Goal: Task Accomplishment & Management: Use online tool/utility

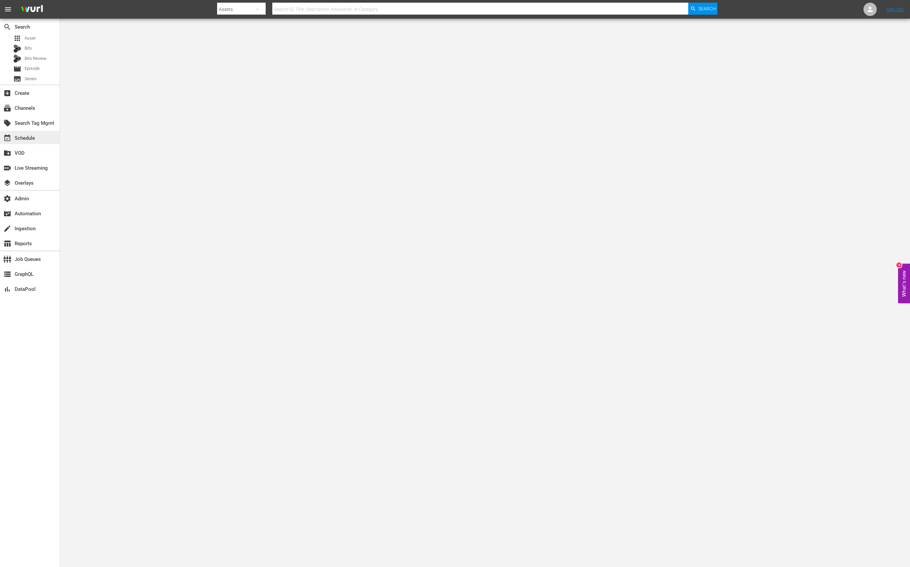
click at [43, 134] on div "event_available Schedule" at bounding box center [30, 137] width 60 height 13
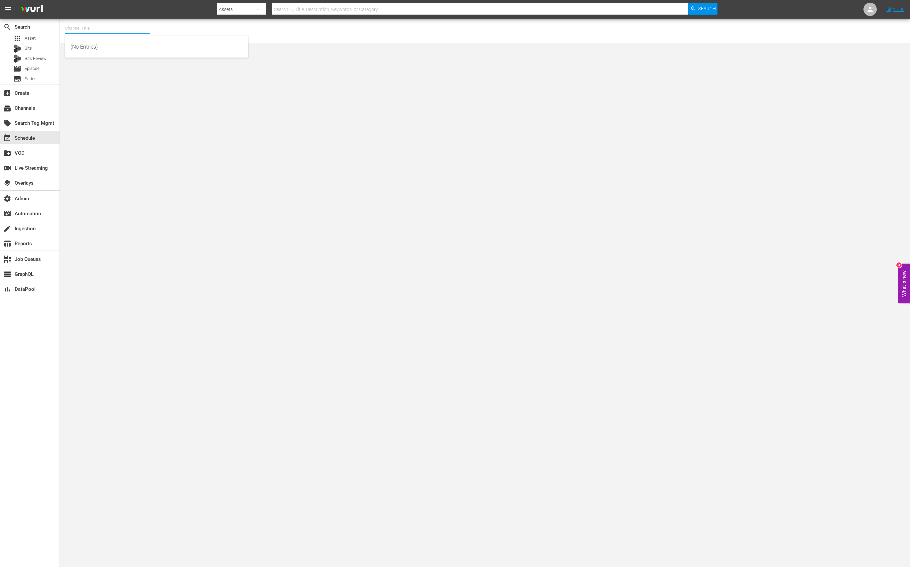
click at [87, 29] on input "text" at bounding box center [107, 28] width 85 height 16
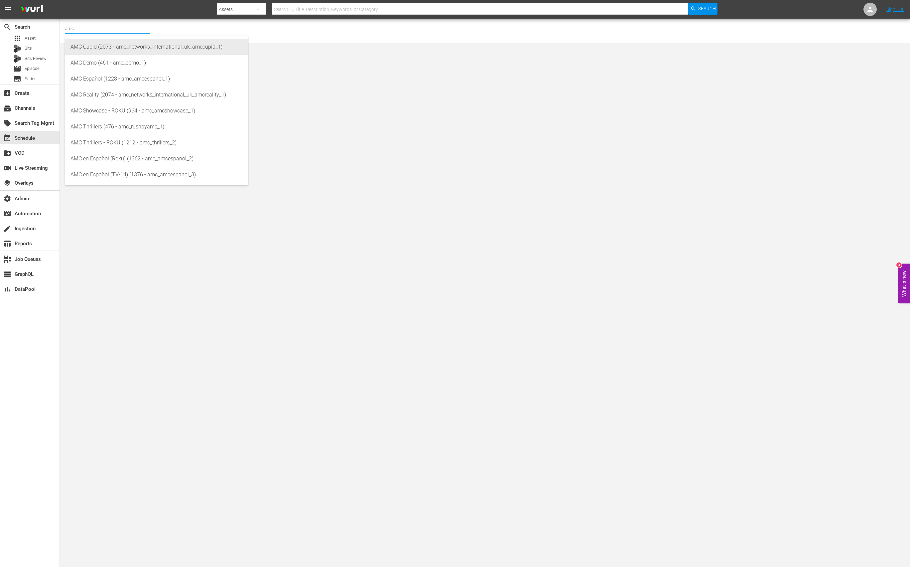
click at [93, 42] on div "AMC Cupid (2073 - amc_networks_international_uk_amccupid_1)" at bounding box center [157, 47] width 172 height 16
type input "AMC Cupid (2073 - amc_networks_international_uk_amccupid_1)"
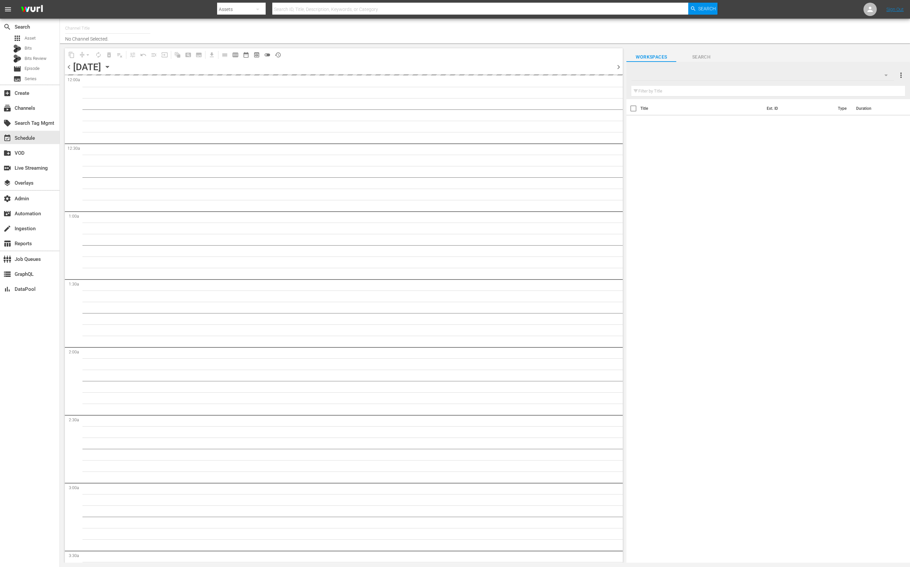
type input "AMC Cupid (2073)"
type input "MSG SportsZone (1386)"
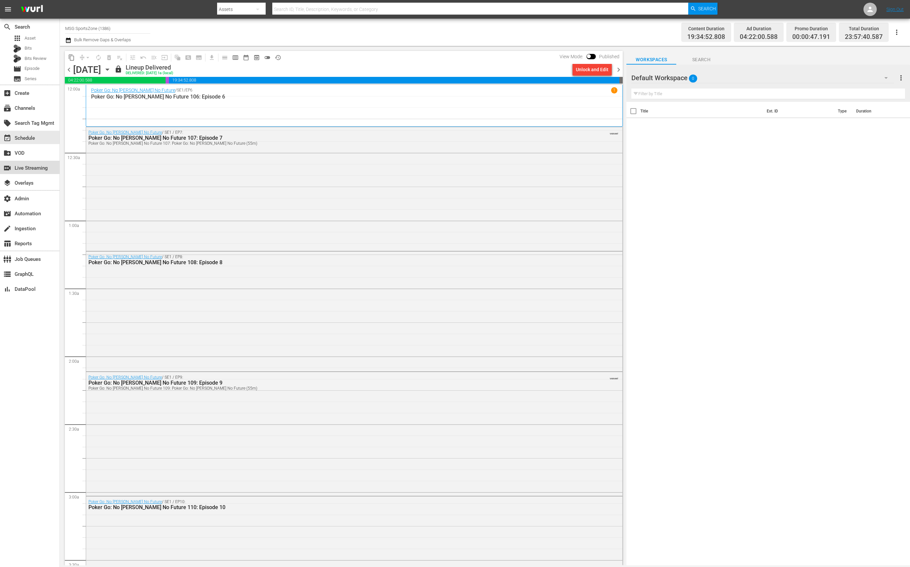
click at [32, 170] on div "switch_video Live Streaming" at bounding box center [18, 167] width 37 height 6
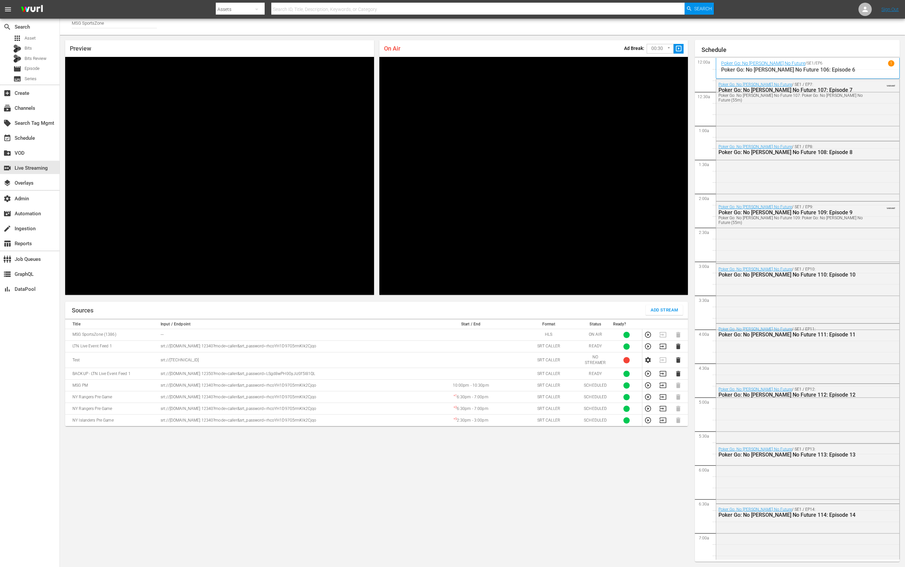
scroll to position [1145, 0]
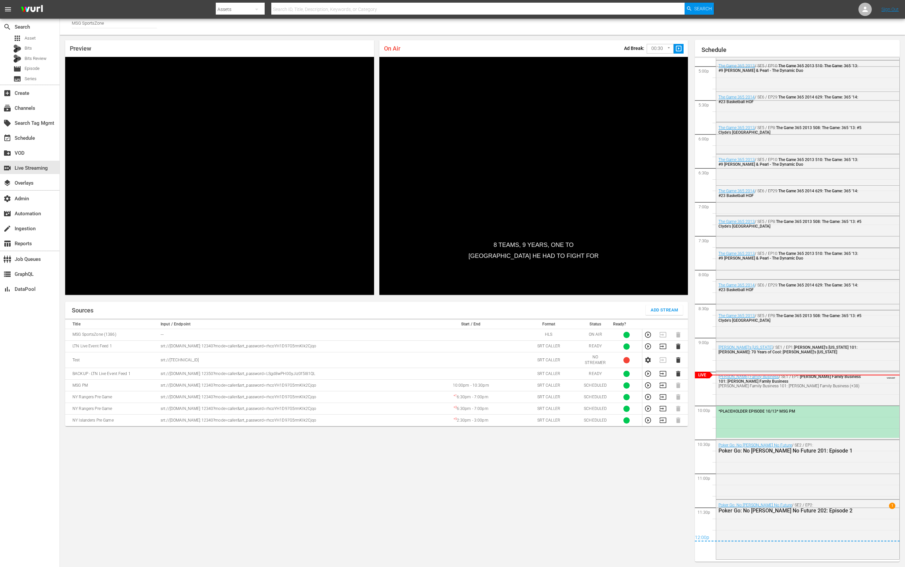
click at [185, 348] on p "srt://[DOMAIN_NAME]:12340?mode=caller&srt_password=rhcoYH1D97G5rmKIk2Cjqo" at bounding box center [292, 346] width 262 height 6
click at [105, 344] on td "LTN Live Event Feed 1" at bounding box center [111, 347] width 93 height 12
click at [651, 347] on icon "button" at bounding box center [648, 346] width 7 height 7
click at [85, 290] on span "Video Player" at bounding box center [85, 290] width 0 height 0
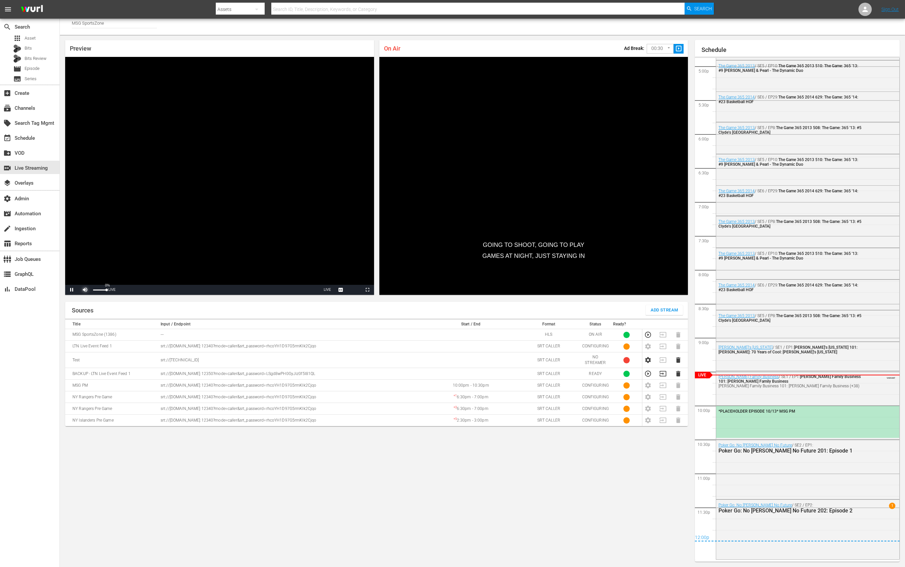
click at [85, 290] on span "Video Player" at bounding box center [85, 290] width 0 height 0
click at [25, 137] on div "event_available Schedule" at bounding box center [18, 137] width 37 height 6
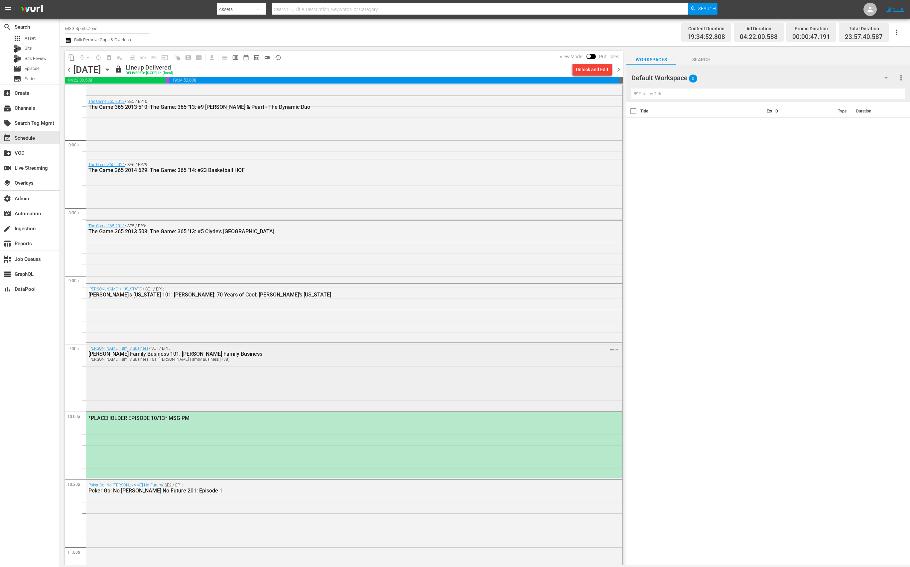
scroll to position [2753, 0]
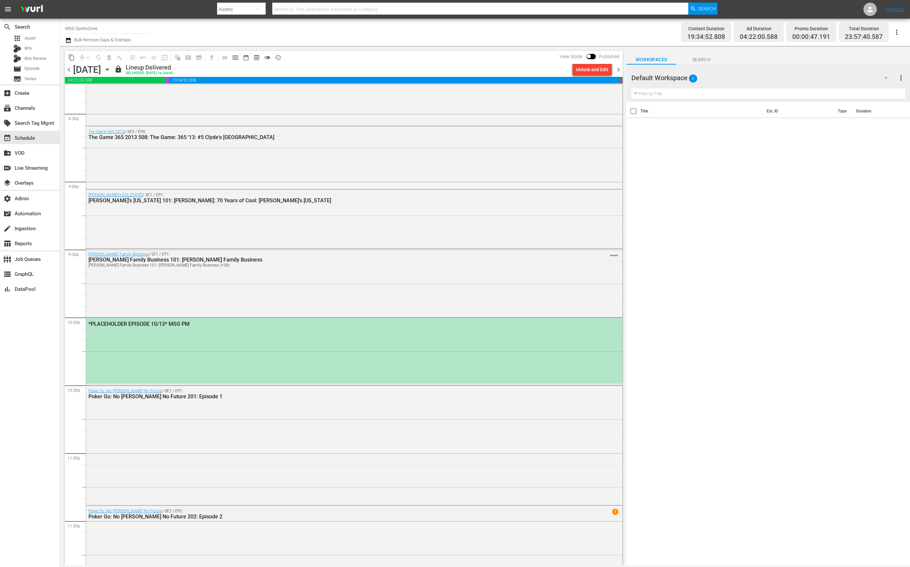
click at [212, 346] on div "*PLACEHOLDER EPISODE 10/13* MSG PM" at bounding box center [354, 351] width 536 height 66
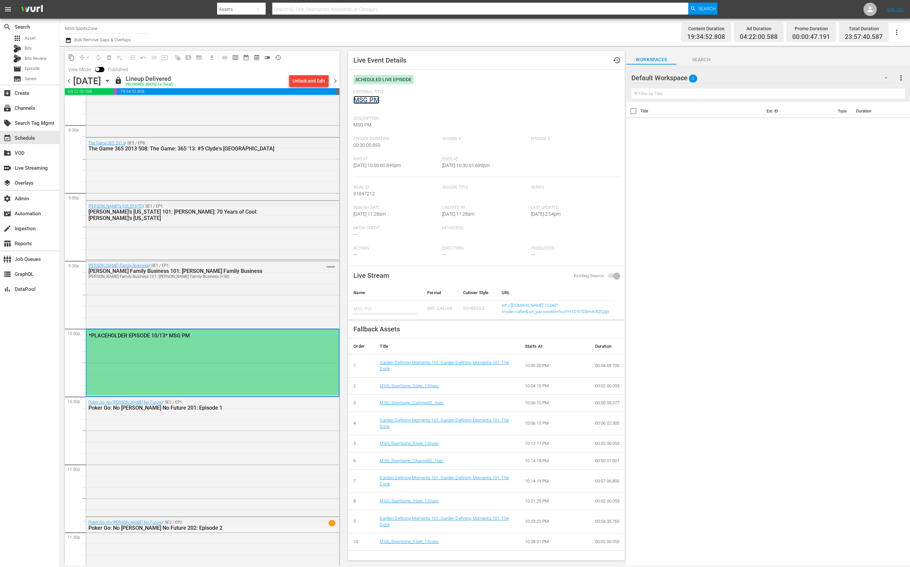
click at [374, 99] on link "MSG PM" at bounding box center [367, 100] width 26 height 8
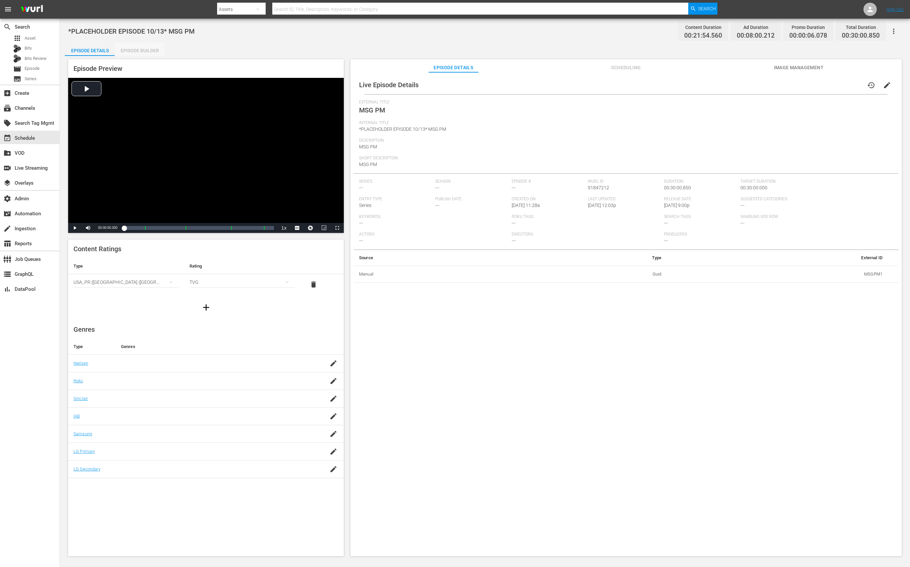
click at [143, 48] on div "Episode Builder" at bounding box center [140, 51] width 50 height 16
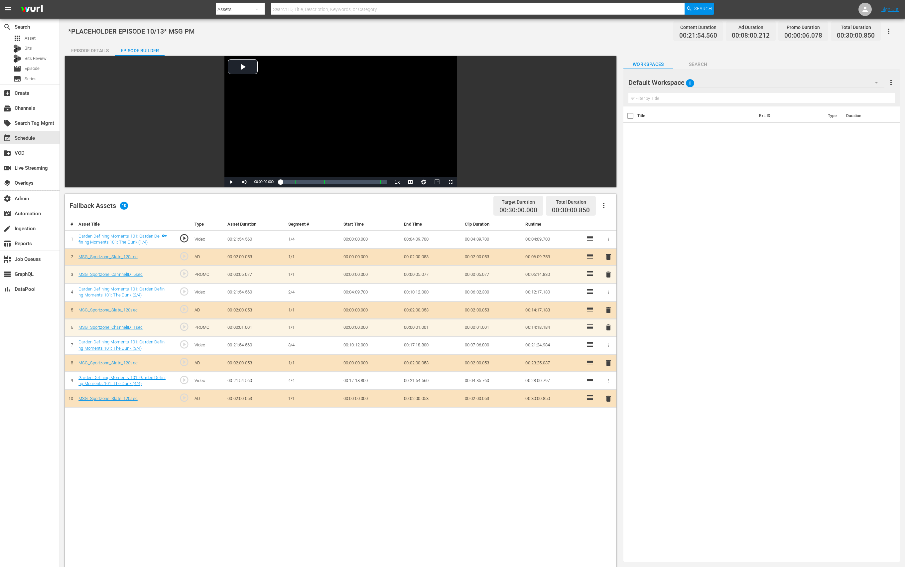
click at [98, 54] on div "Episode Details" at bounding box center [90, 51] width 50 height 16
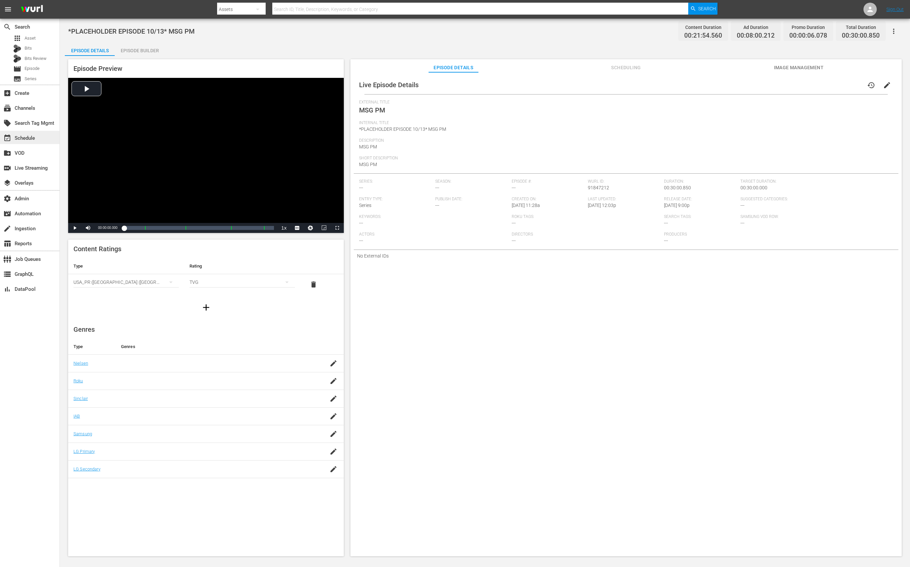
click at [26, 137] on div "event_available Schedule" at bounding box center [18, 137] width 37 height 6
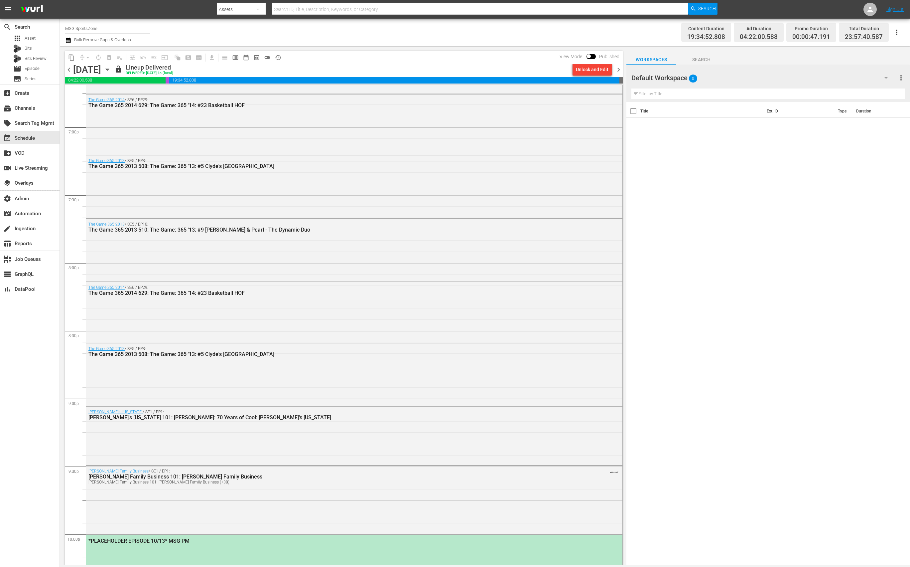
scroll to position [2813, 0]
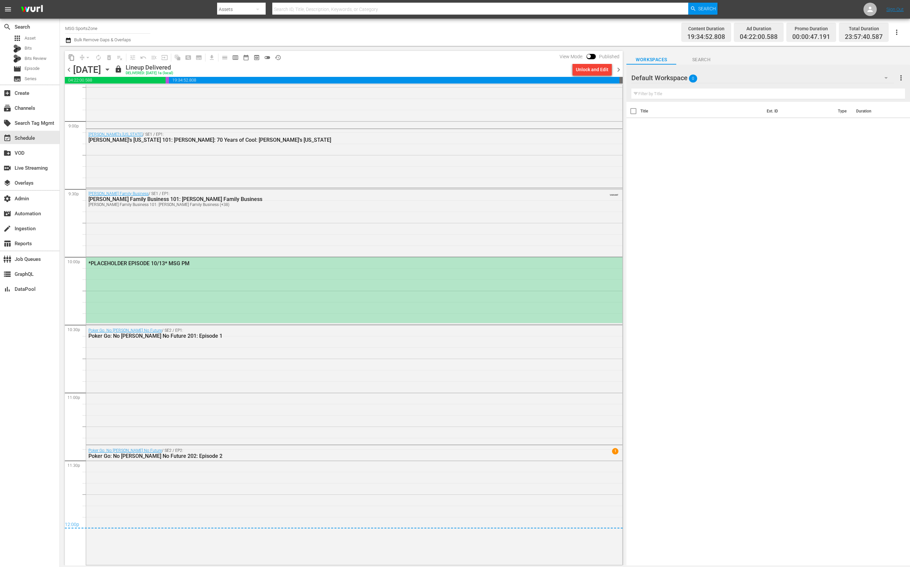
click at [209, 289] on div "*PLACEHOLDER EPISODE 10/13* MSG PM" at bounding box center [354, 290] width 536 height 66
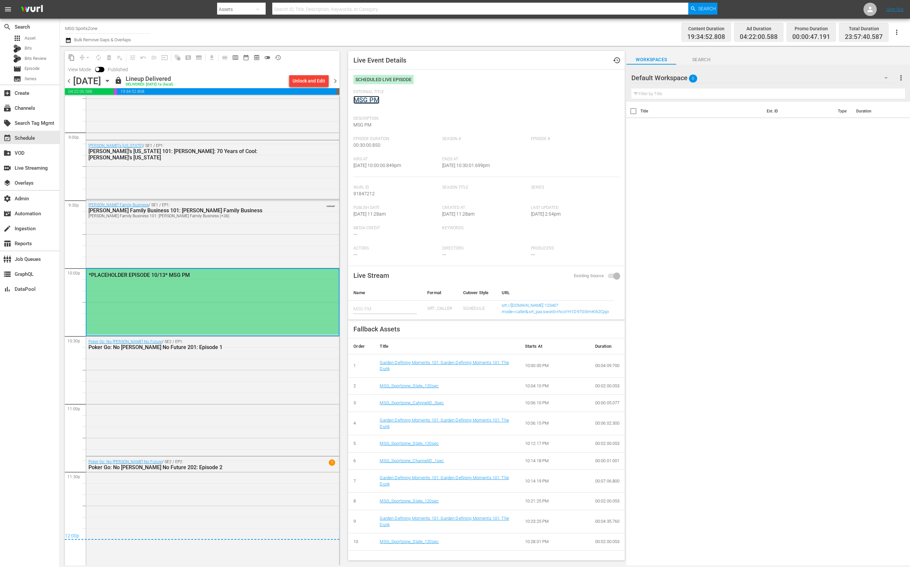
click at [368, 99] on link "MSG PM" at bounding box center [367, 100] width 26 height 8
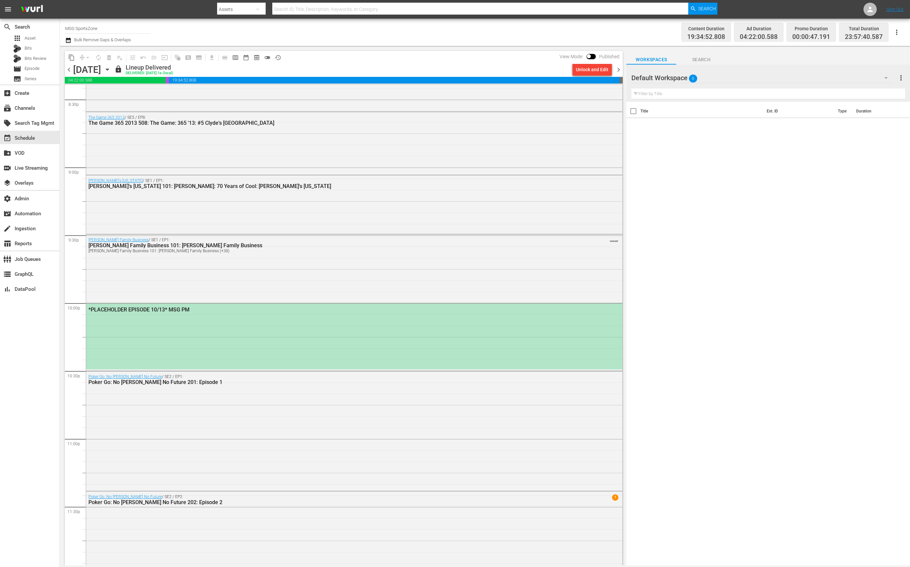
scroll to position [2776, 0]
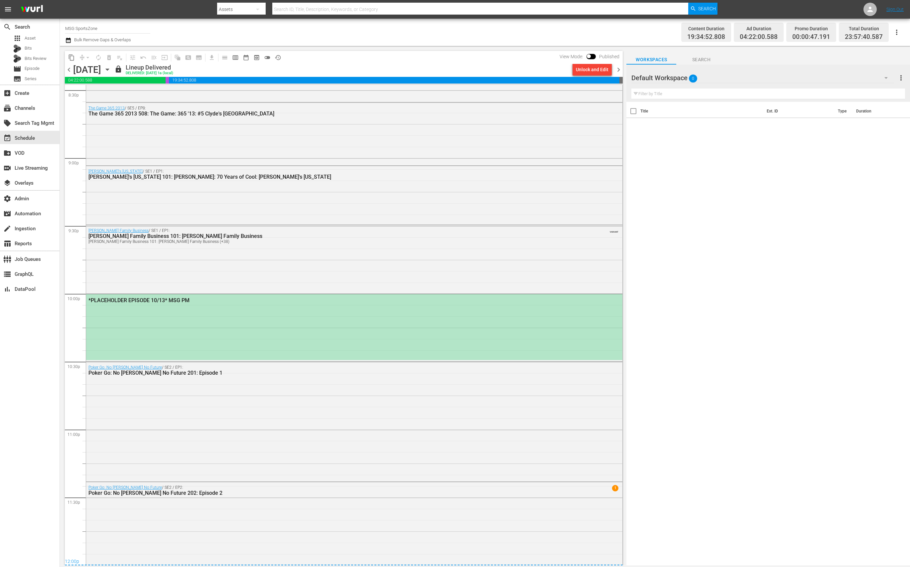
click at [192, 319] on div "*PLACEHOLDER EPISODE 10/13* MSG PM" at bounding box center [354, 327] width 536 height 66
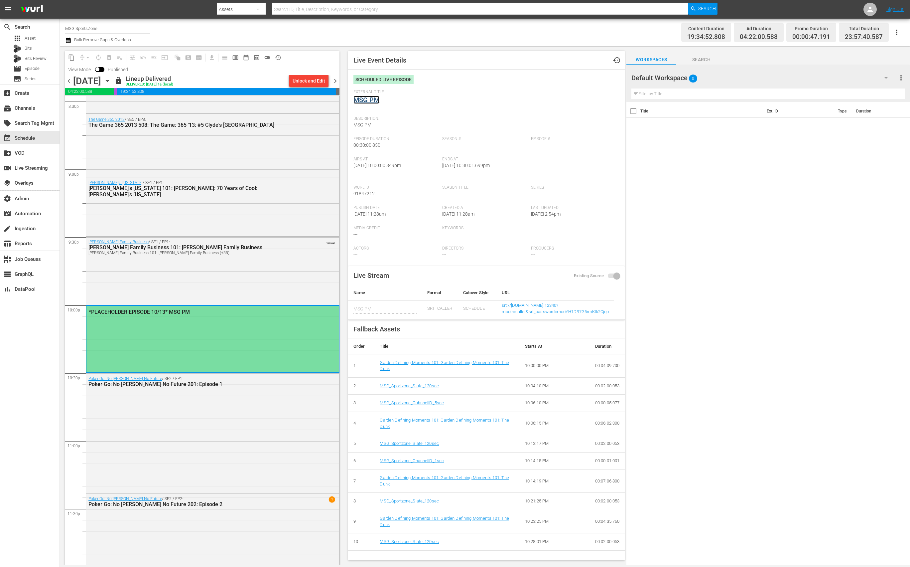
click at [369, 100] on link "MSG PM" at bounding box center [367, 100] width 26 height 8
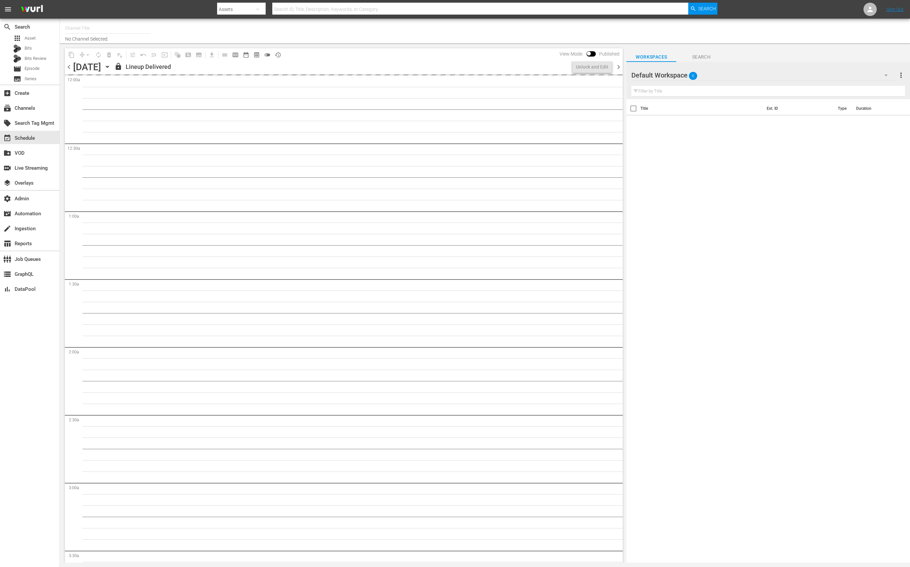
type input "MSG SportsZone - Roku Feed (1582)"
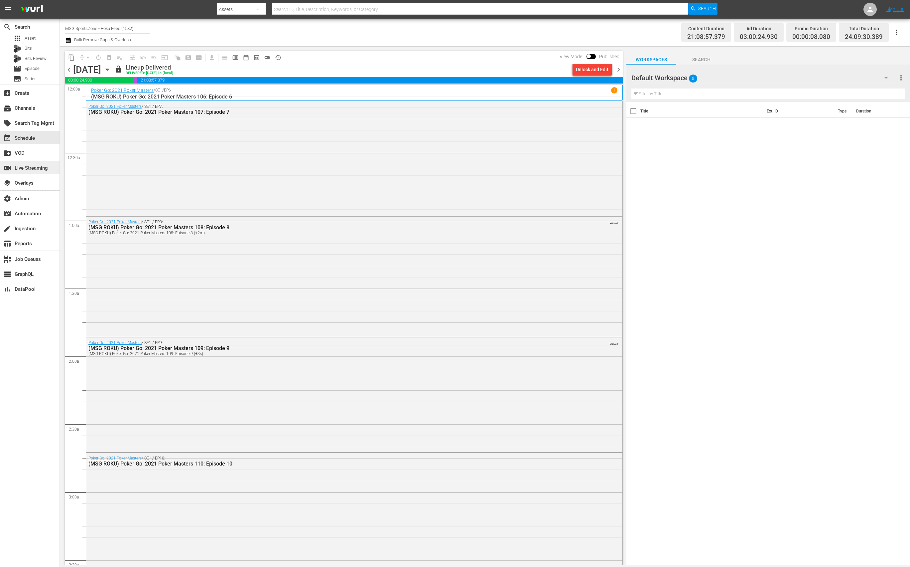
click at [35, 168] on div "switch_video Live Streaming" at bounding box center [18, 167] width 37 height 6
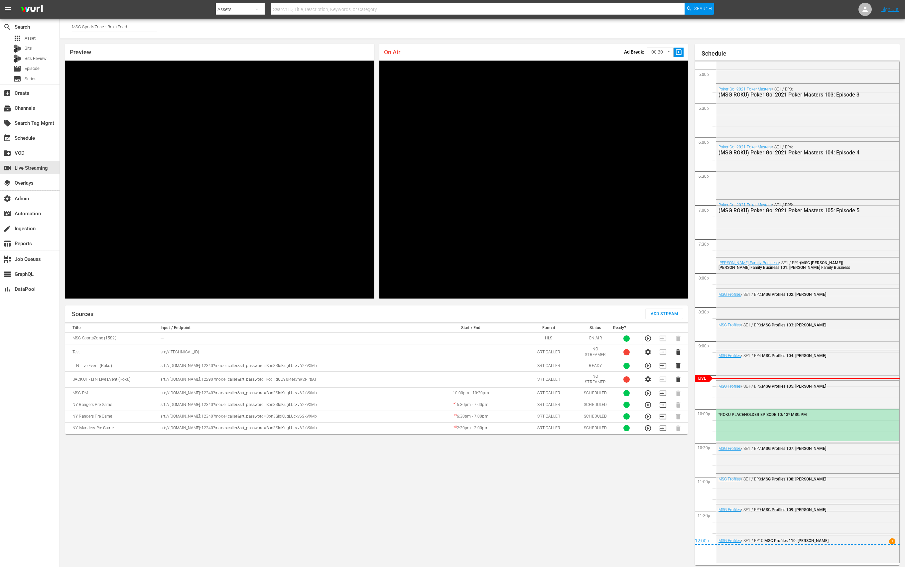
scroll to position [4, 0]
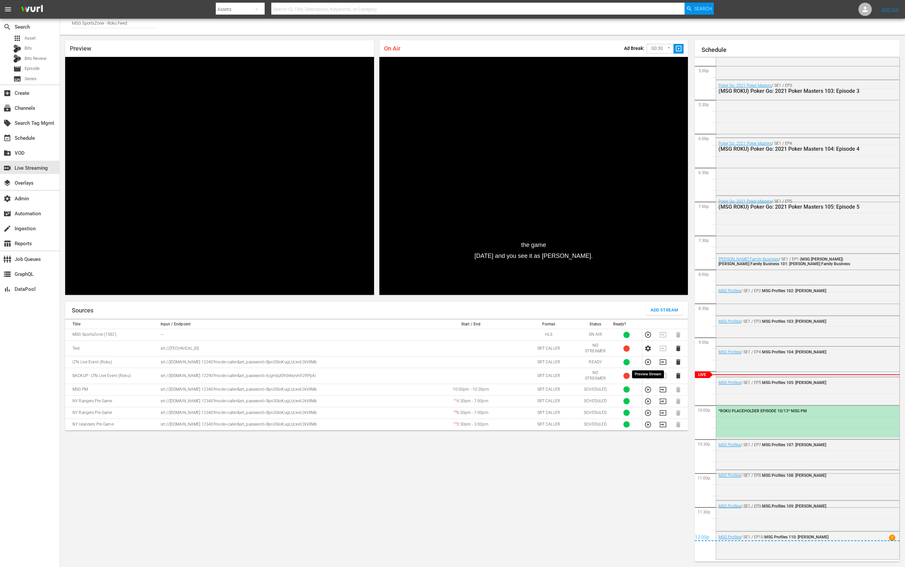
click at [648, 361] on icon "button" at bounding box center [648, 361] width 7 height 7
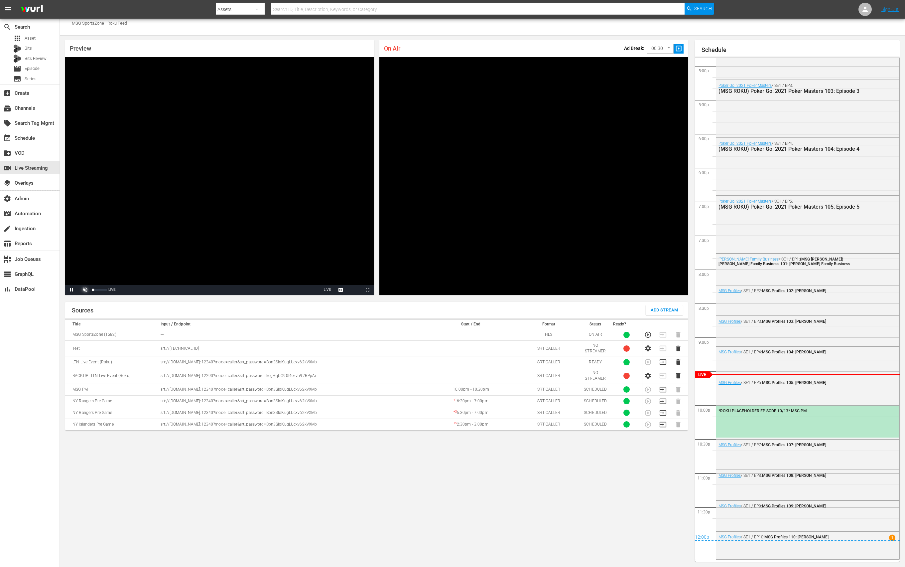
click at [85, 290] on span "Video Player" at bounding box center [85, 290] width 0 height 0
click at [72, 290] on span "Video Player" at bounding box center [72, 290] width 0 height 0
drag, startPoint x: 72, startPoint y: 289, endPoint x: 78, endPoint y: 289, distance: 5.7
click at [72, 290] on span "Video Player" at bounding box center [72, 290] width 0 height 0
click at [85, 290] on span "Video Player" at bounding box center [85, 290] width 0 height 0
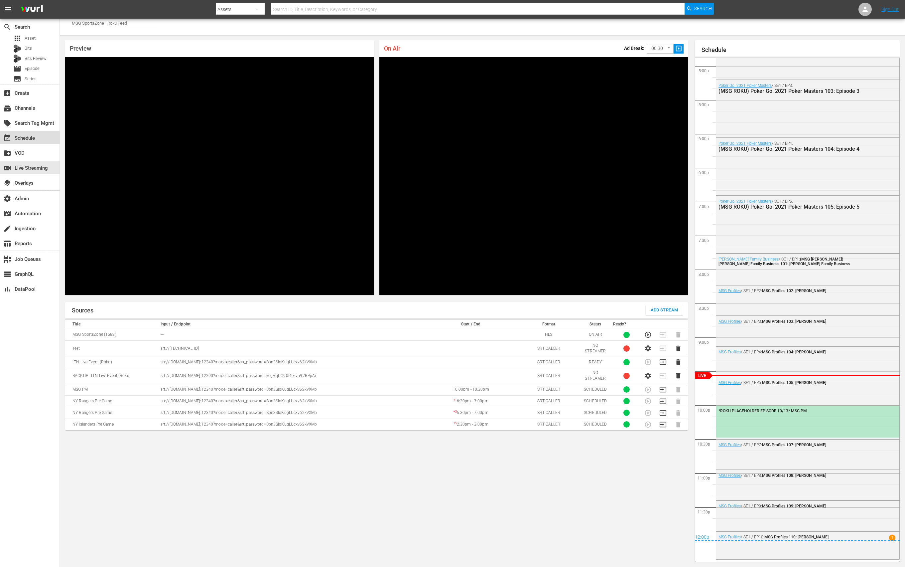
click at [32, 140] on div "event_available Schedule" at bounding box center [18, 137] width 37 height 6
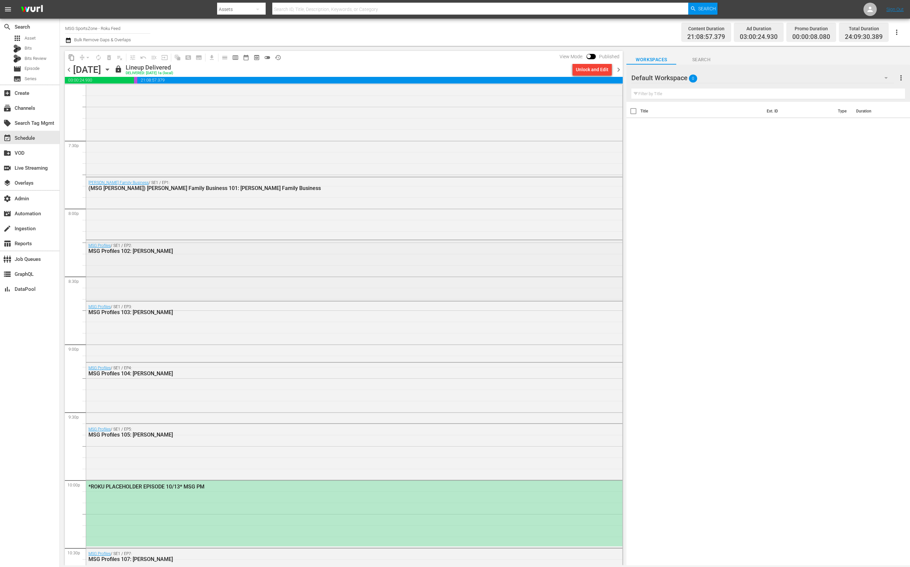
scroll to position [2813, 0]
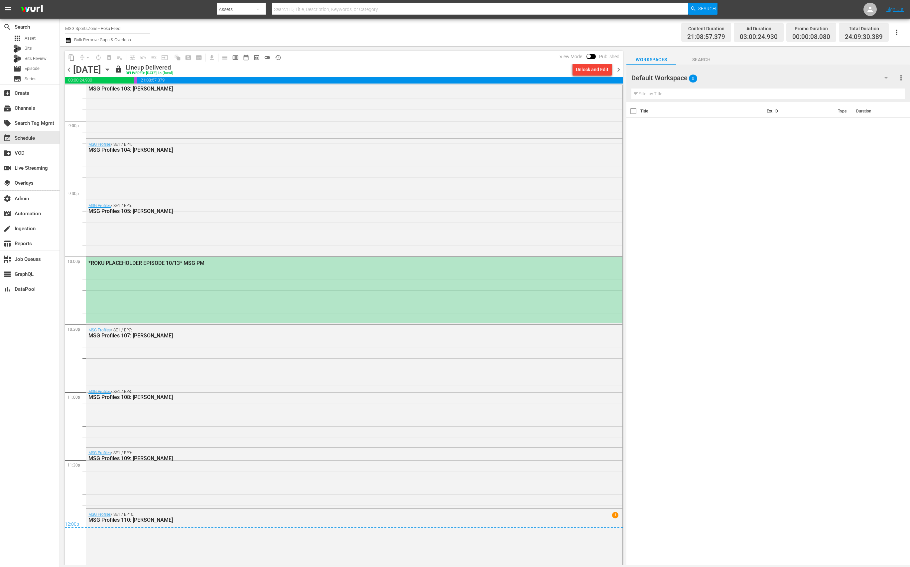
click at [197, 271] on div "*ROKU PLACEHOLDER EPISODE 10/13* MSG PM" at bounding box center [354, 290] width 536 height 66
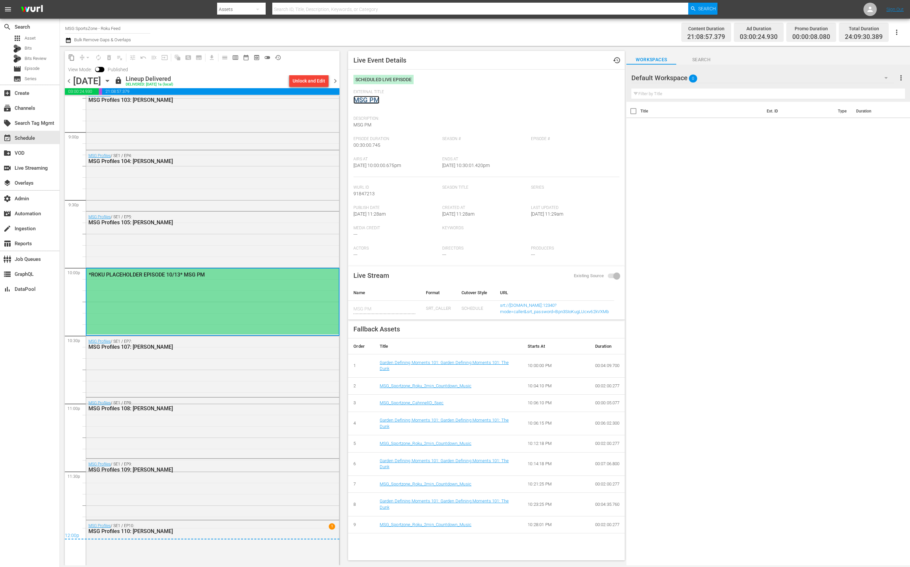
click at [373, 102] on link "MSG PM" at bounding box center [367, 100] width 26 height 8
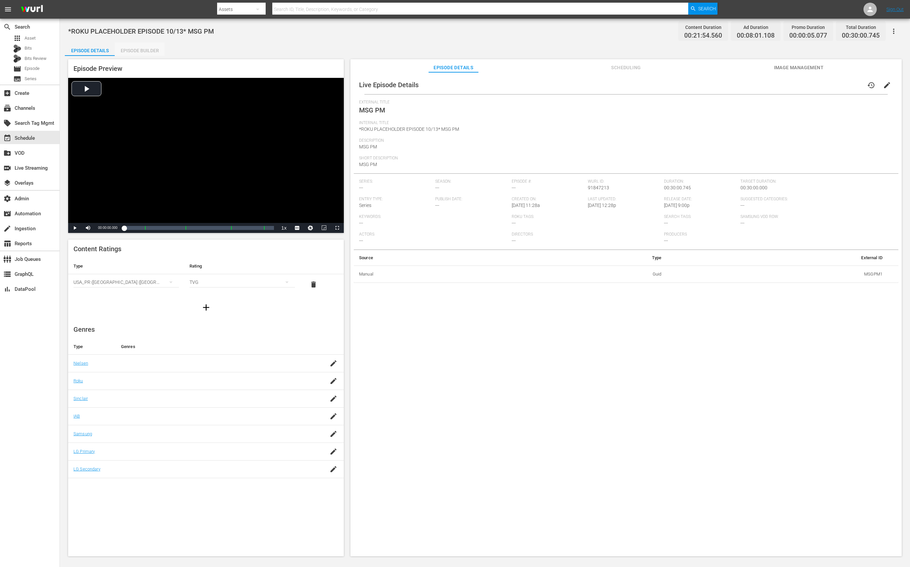
click at [136, 51] on div "Episode Builder" at bounding box center [140, 51] width 50 height 16
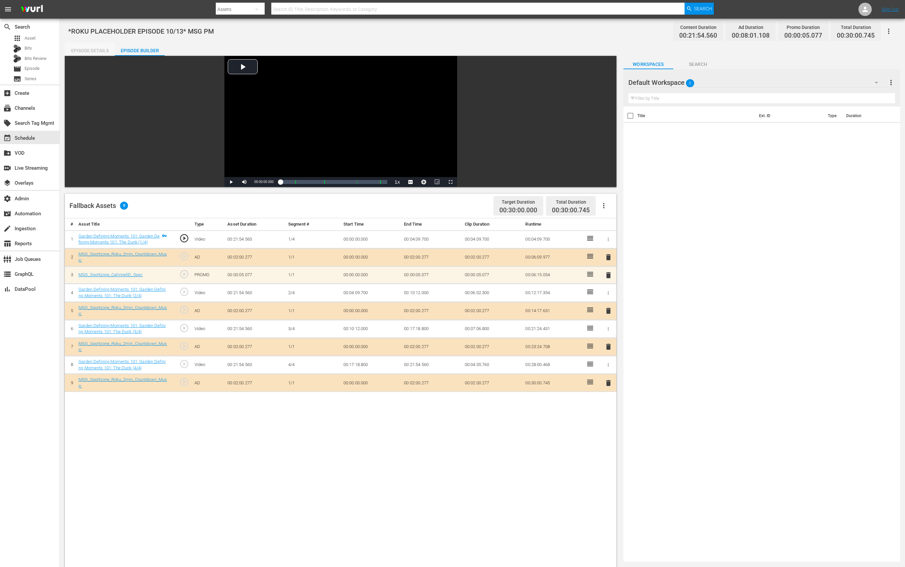
click at [101, 49] on div "Episode Details" at bounding box center [90, 51] width 50 height 16
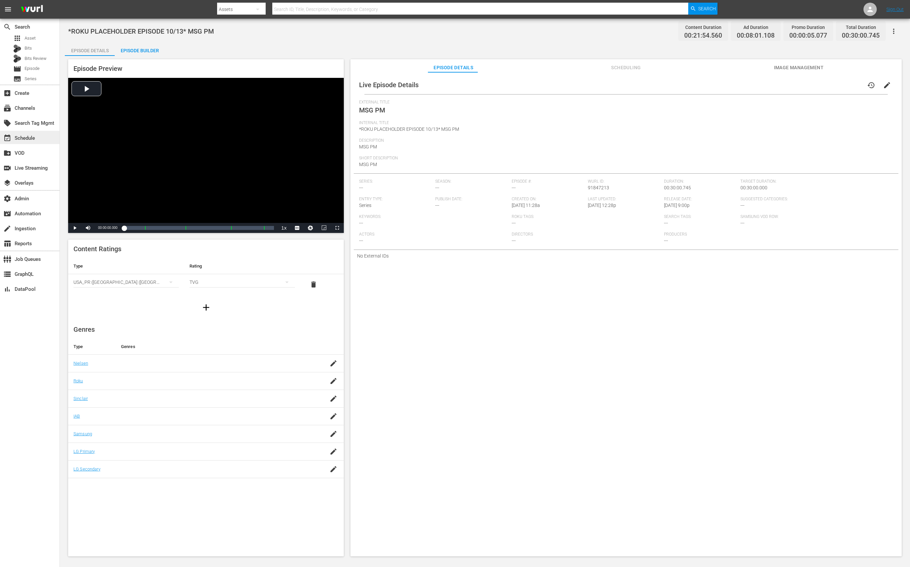
click at [27, 137] on div "event_available Schedule" at bounding box center [18, 137] width 37 height 6
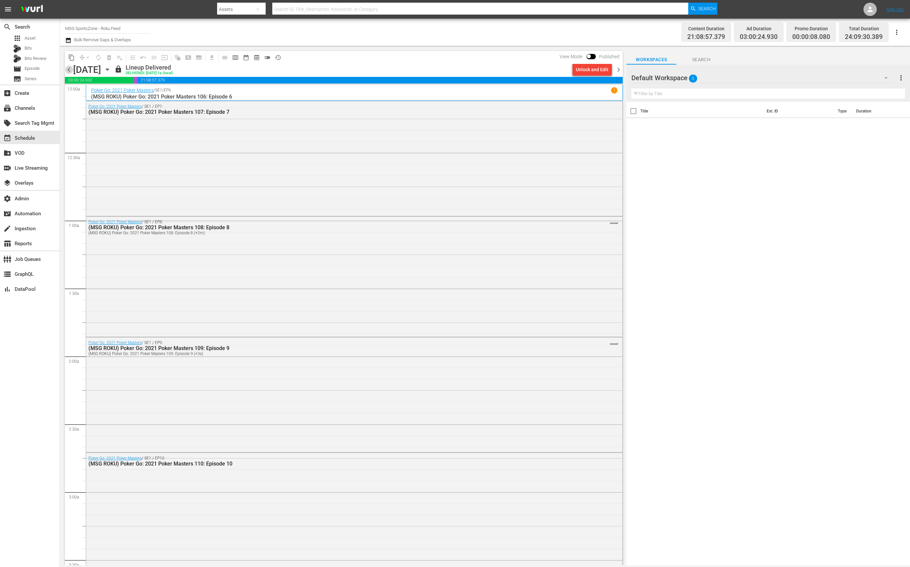
click at [67, 70] on span "chevron_left" at bounding box center [69, 70] width 8 height 8
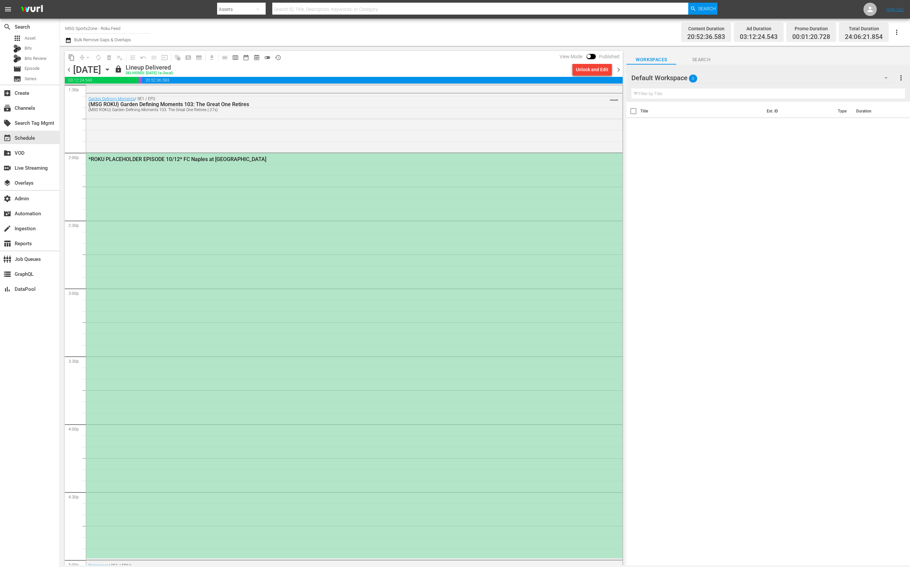
scroll to position [1884, 0]
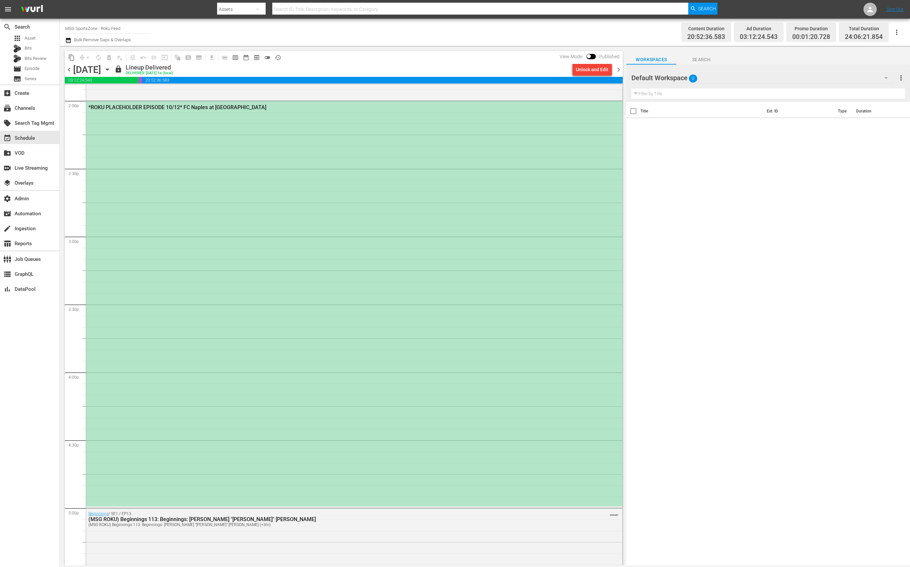
click at [242, 307] on div "*ROKU PLACEHOLDER EPISODE 10/12* FC Naples at Westchester SC" at bounding box center [354, 303] width 536 height 405
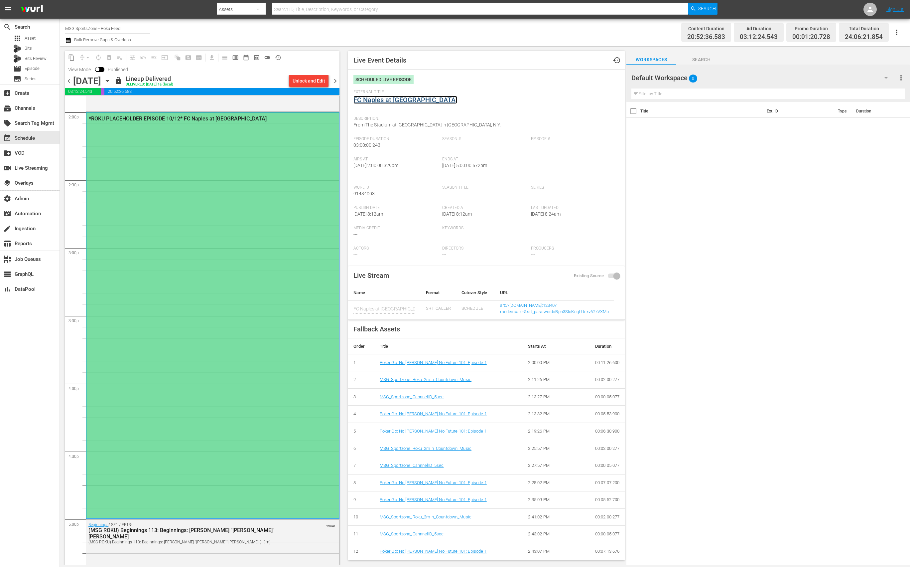
click at [389, 101] on link "FC Naples at Westchester SC" at bounding box center [406, 100] width 104 height 8
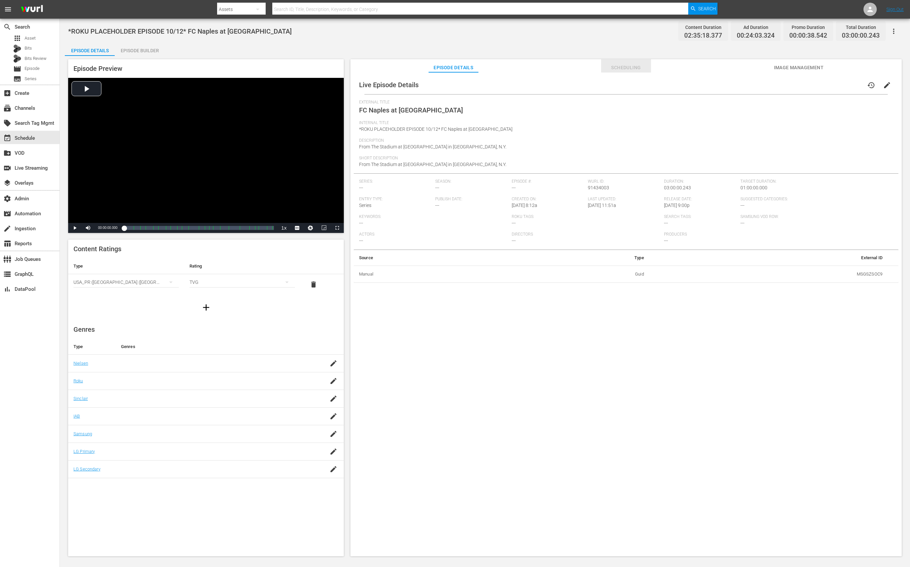
click at [624, 71] on span "Scheduling" at bounding box center [626, 68] width 50 height 8
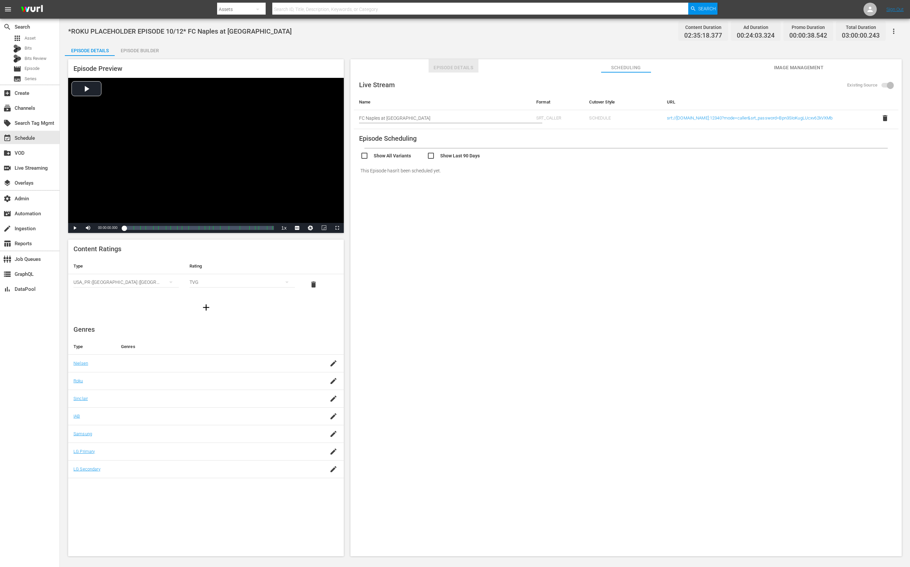
click at [468, 70] on span "Episode Details" at bounding box center [454, 68] width 50 height 8
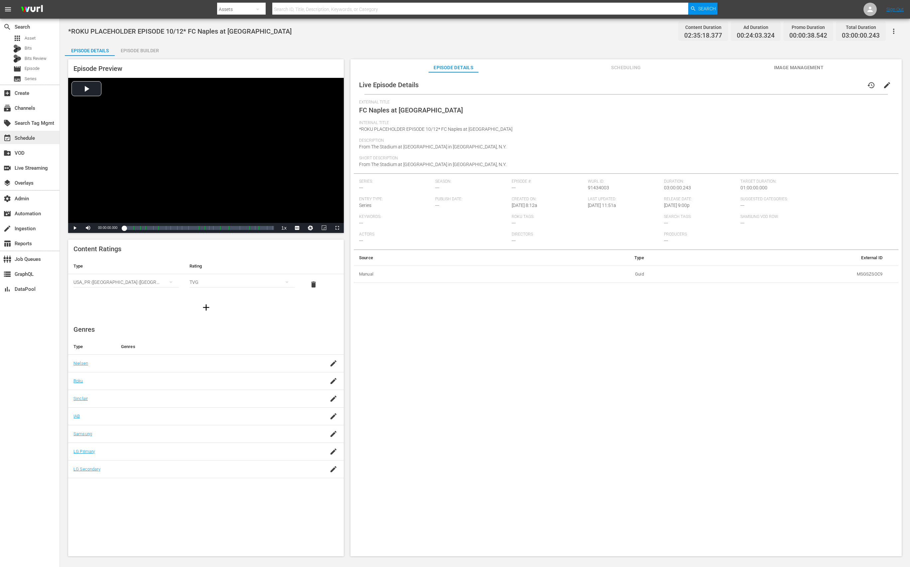
click at [25, 138] on div "event_available Schedule" at bounding box center [18, 137] width 37 height 6
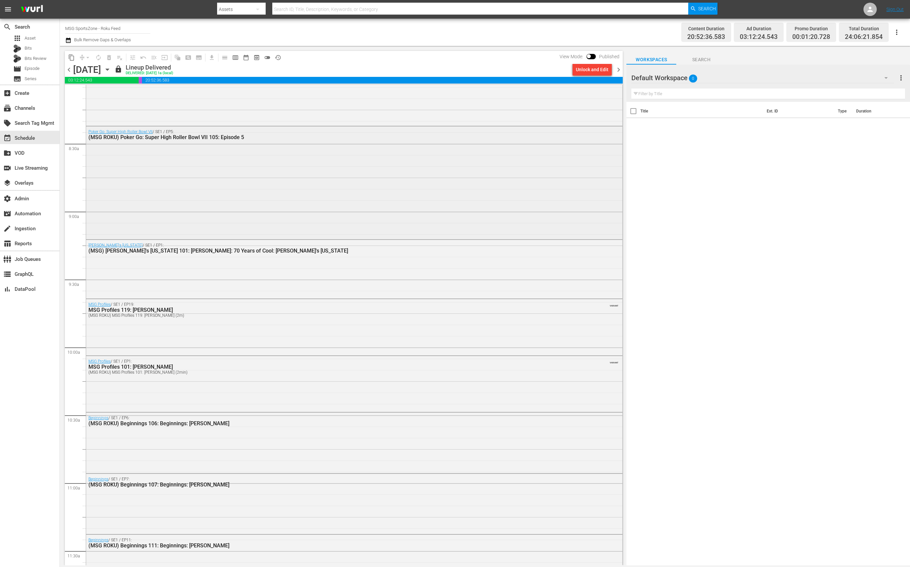
scroll to position [1186, 0]
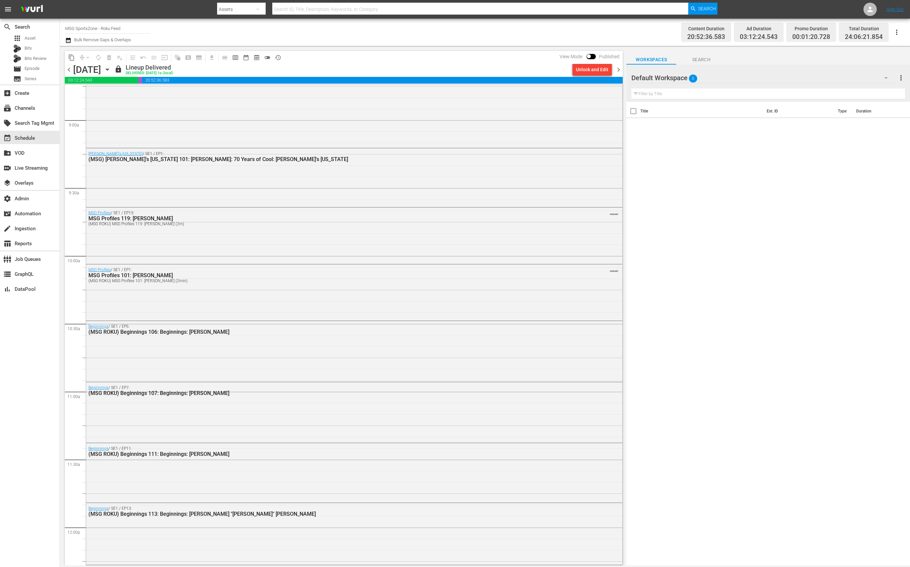
click at [111, 72] on icon "button" at bounding box center [107, 69] width 7 height 7
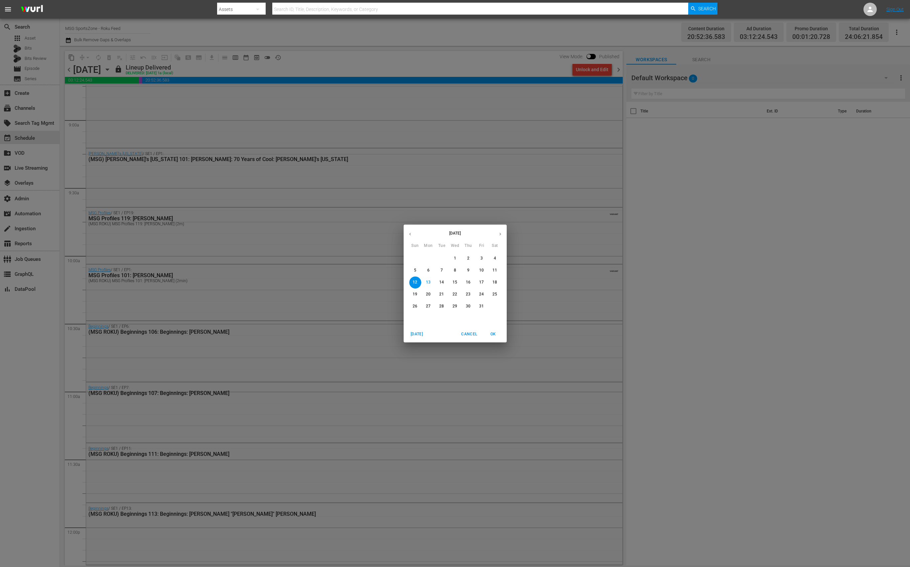
click at [431, 282] on span "13" at bounding box center [429, 282] width 12 height 6
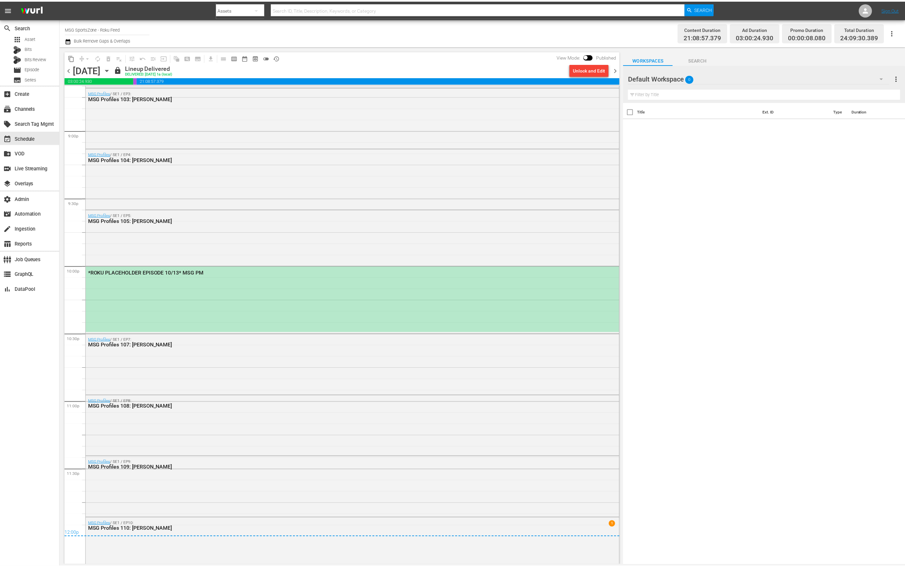
scroll to position [2813, 0]
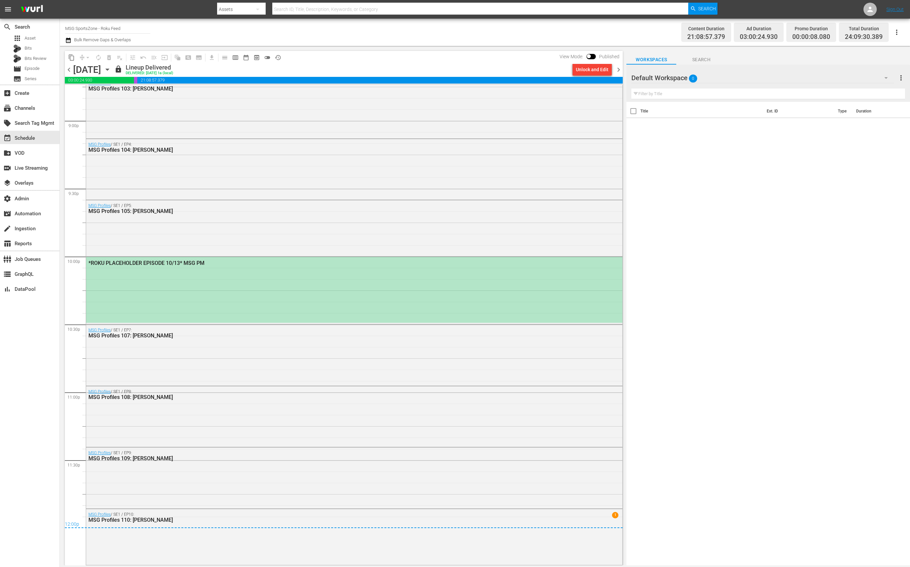
click at [249, 291] on div "*ROKU PLACEHOLDER EPISODE 10/13* MSG PM" at bounding box center [354, 290] width 536 height 66
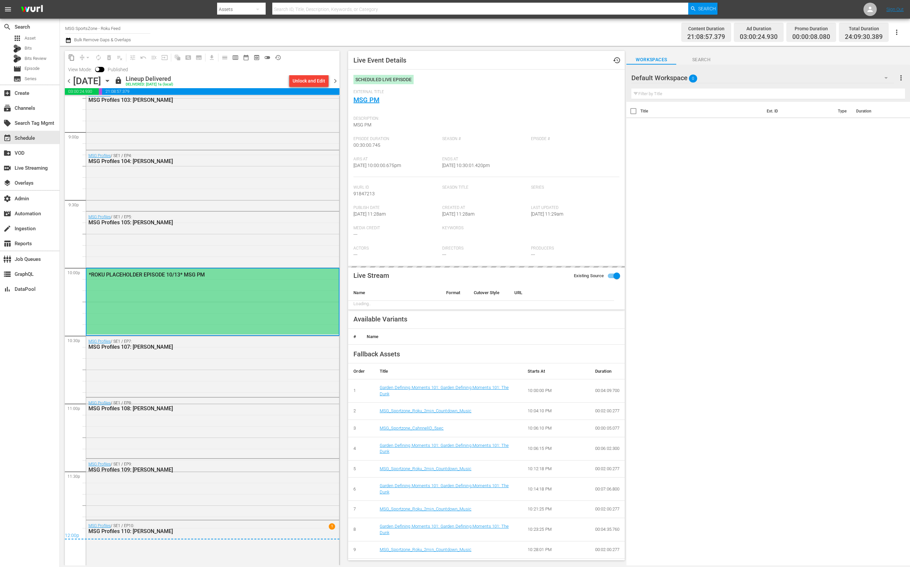
click at [249, 291] on div "*ROKU PLACEHOLDER EPISODE 10/13* MSG PM" at bounding box center [212, 301] width 252 height 66
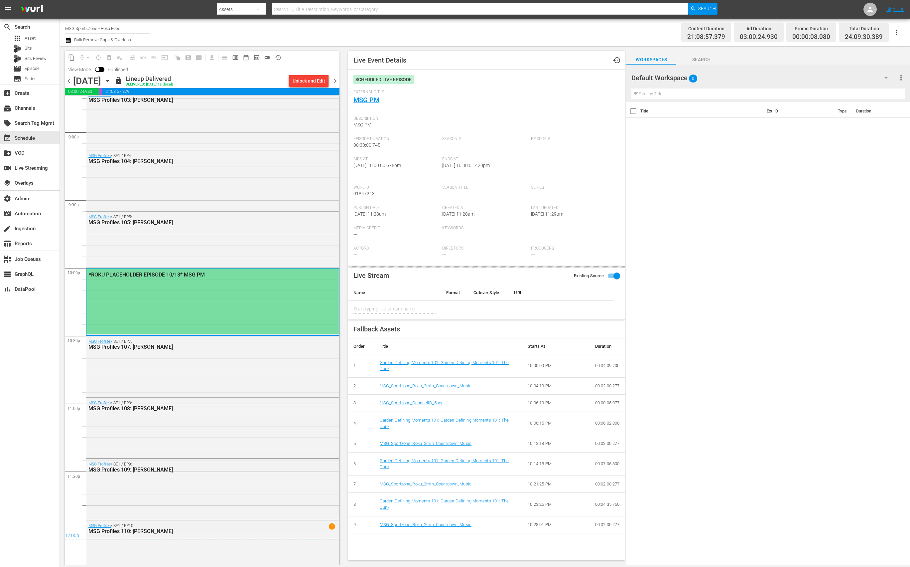
type input "MSG PM"
click at [376, 100] on link "MSG PM" at bounding box center [367, 100] width 26 height 8
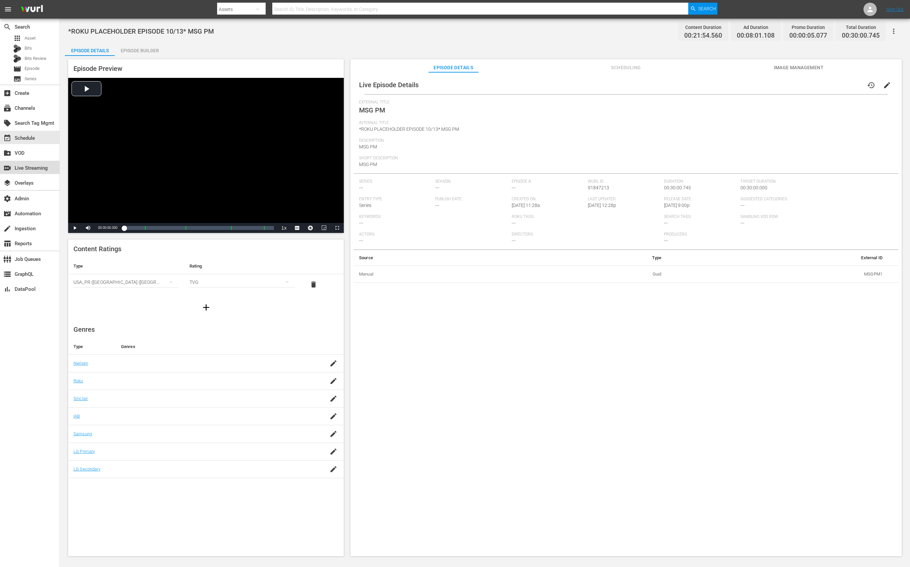
click at [22, 170] on div "switch_video Live Streaming" at bounding box center [18, 167] width 37 height 6
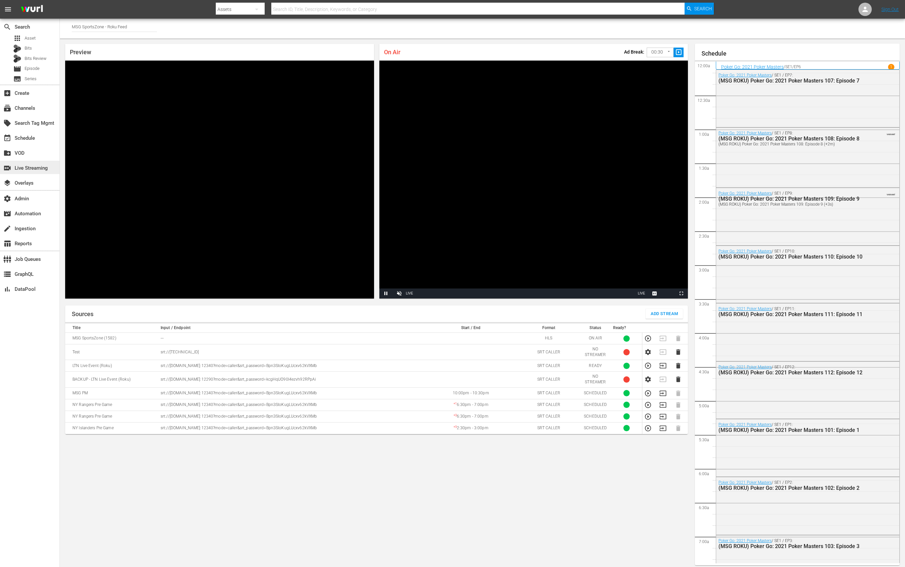
scroll to position [4, 0]
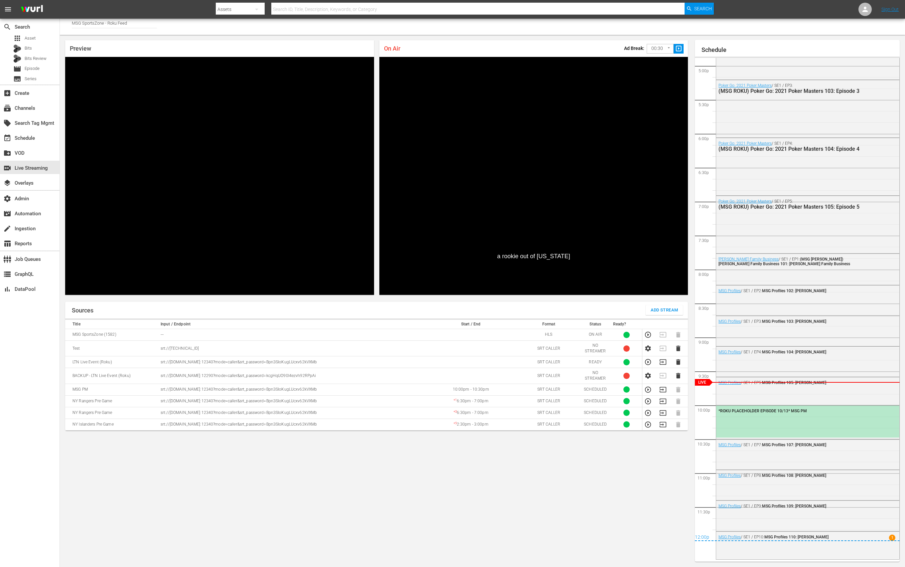
click at [260, 361] on p "srt://ltnp-sjc-a-server1-pw.ltnglobal.com:12340?mode=caller&srt_password=Bpn3SI…" at bounding box center [292, 362] width 262 height 6
click at [647, 363] on icon "button" at bounding box center [648, 361] width 7 height 7
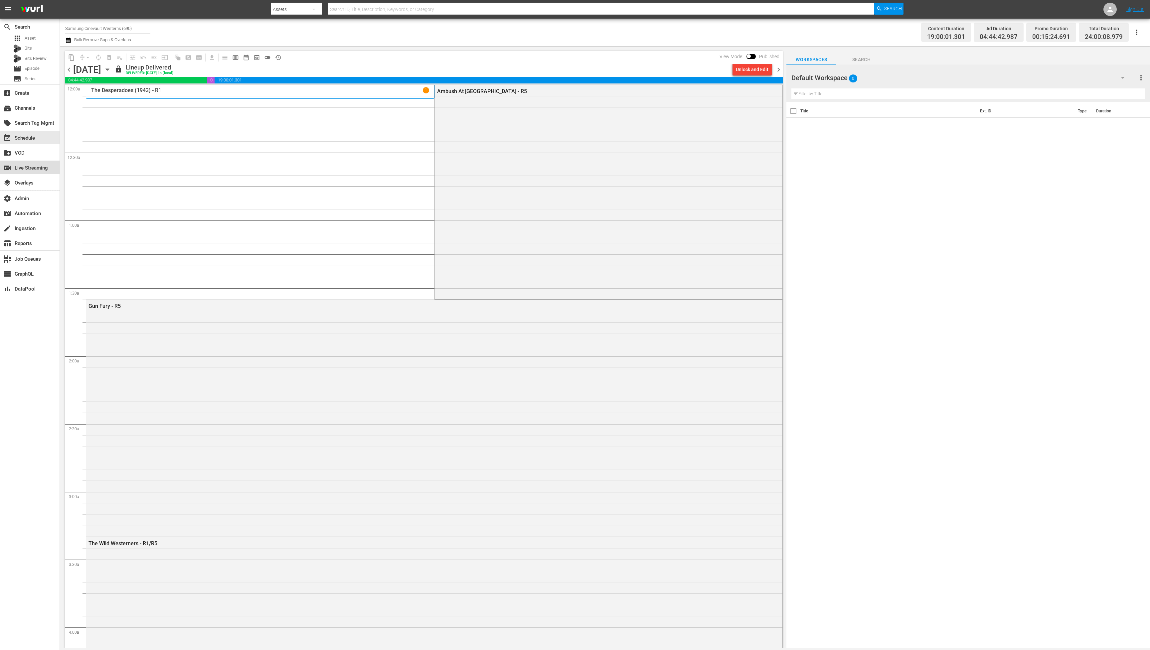
click at [36, 165] on div "switch_video Live Streaming" at bounding box center [18, 167] width 37 height 6
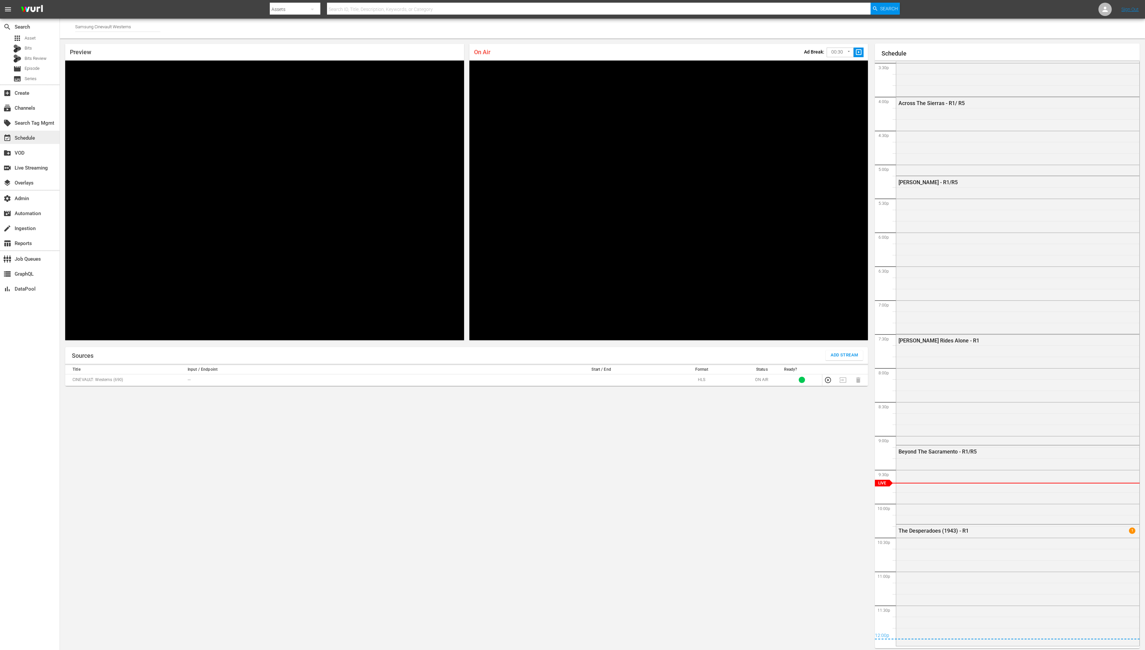
click at [31, 138] on div "event_available Schedule" at bounding box center [18, 137] width 37 height 6
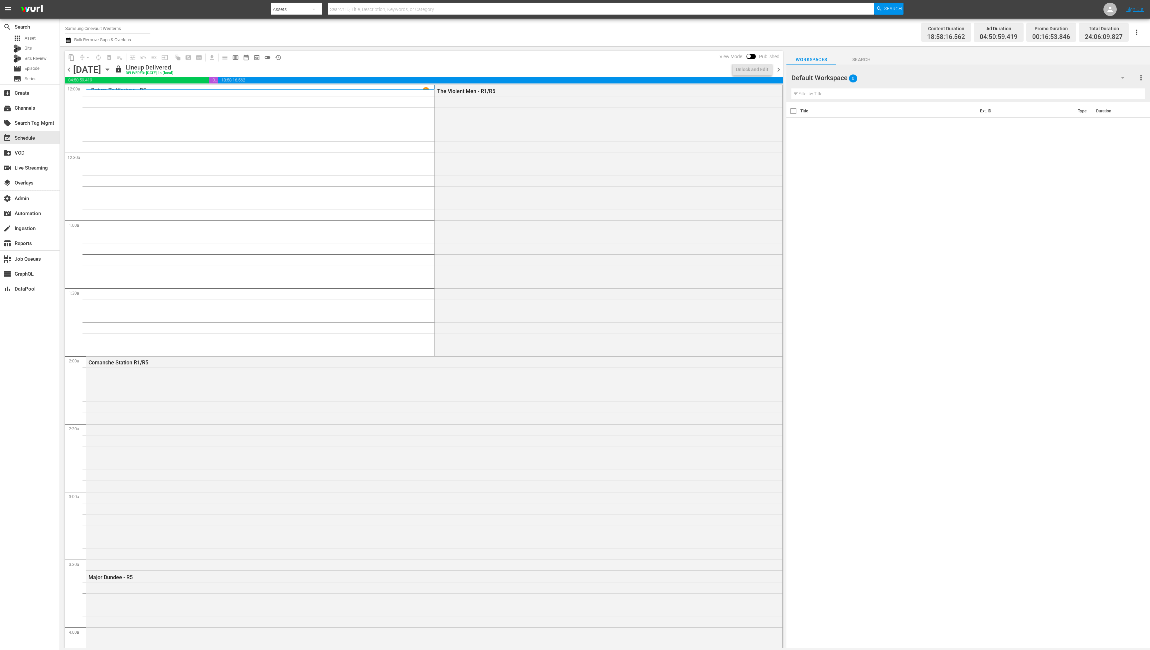
click at [83, 28] on input "Samsung Cinevault Westerns" at bounding box center [107, 28] width 85 height 16
click at [82, 29] on input "Samsung Cinevault Westerns" at bounding box center [107, 28] width 85 height 16
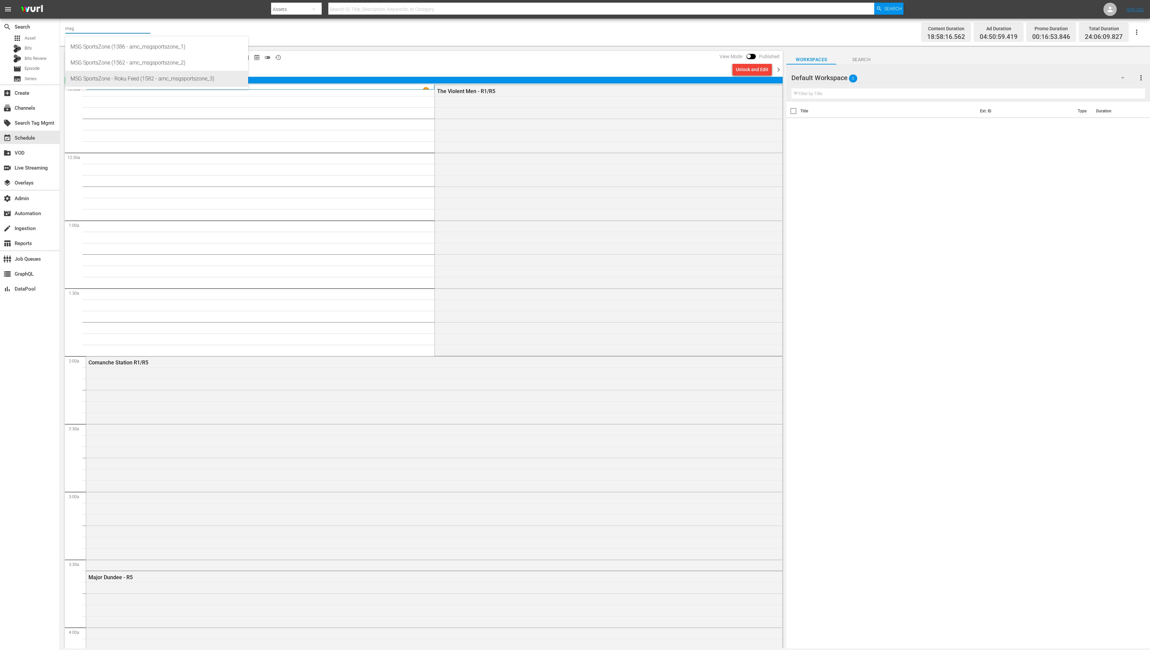
click at [123, 77] on div "MSG SportsZone - Roku Feed (1582 - amc_msgsportszone_3)" at bounding box center [157, 79] width 172 height 16
type input "MSG SportsZone - Roku Feed (1582 - amc_msgsportszone_3)"
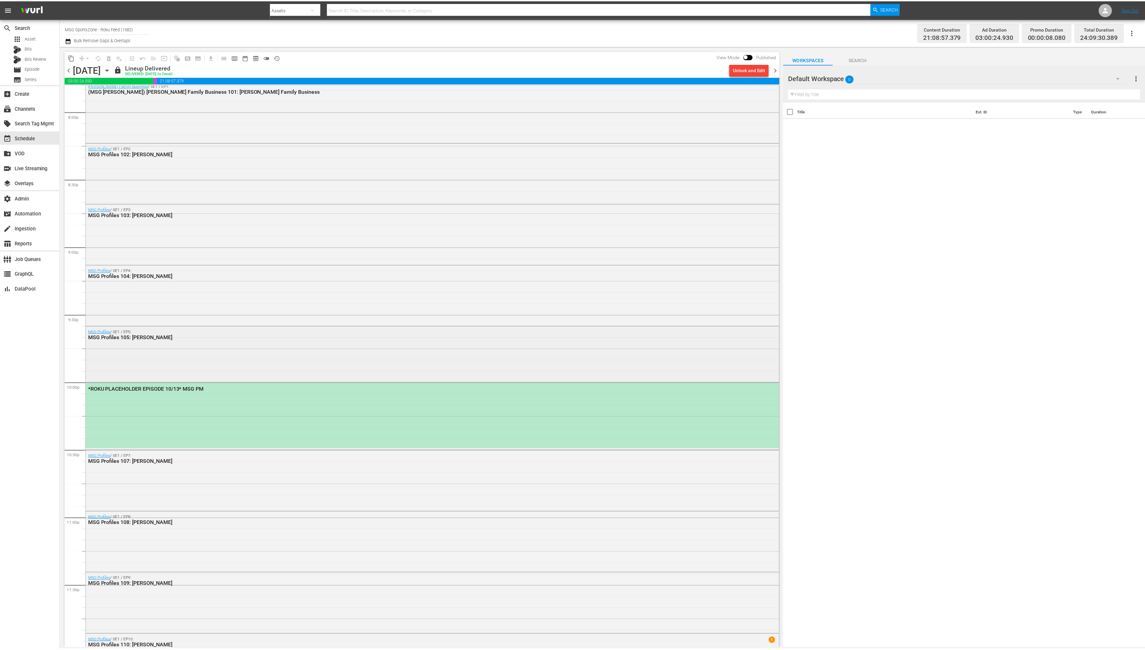
scroll to position [2700, 0]
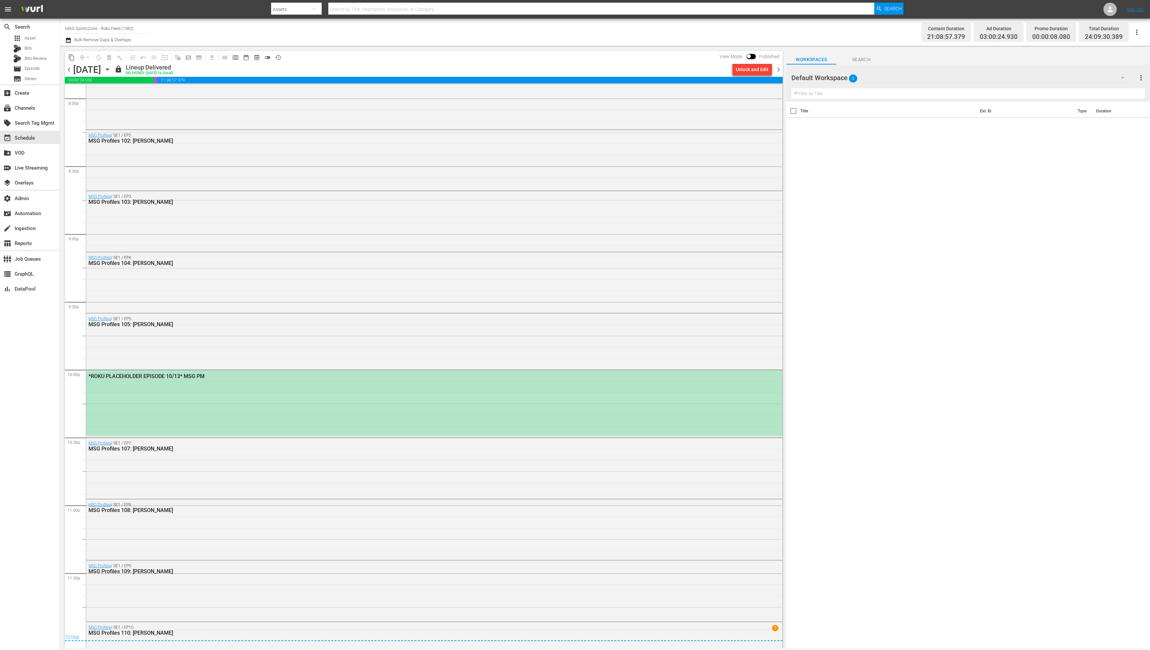
click at [267, 387] on div "*ROKU PLACEHOLDER EPISODE 10/13* MSG PM" at bounding box center [434, 403] width 696 height 66
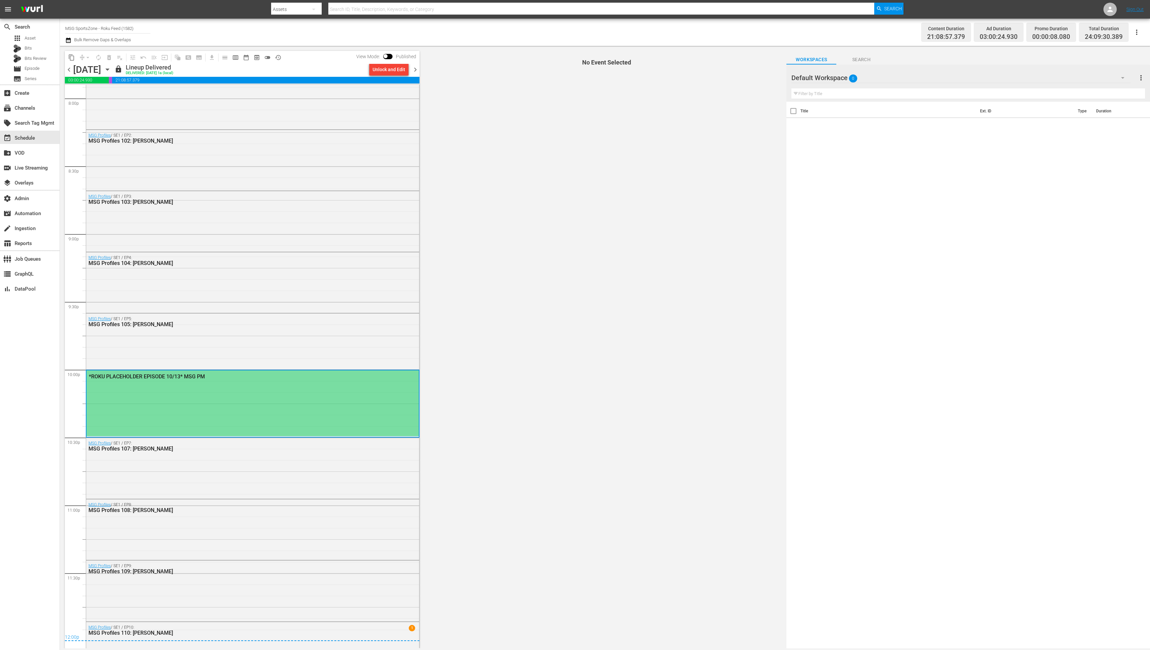
click at [267, 387] on div "*ROKU PLACEHOLDER EPISODE 10/13* MSG PM" at bounding box center [252, 403] width 332 height 66
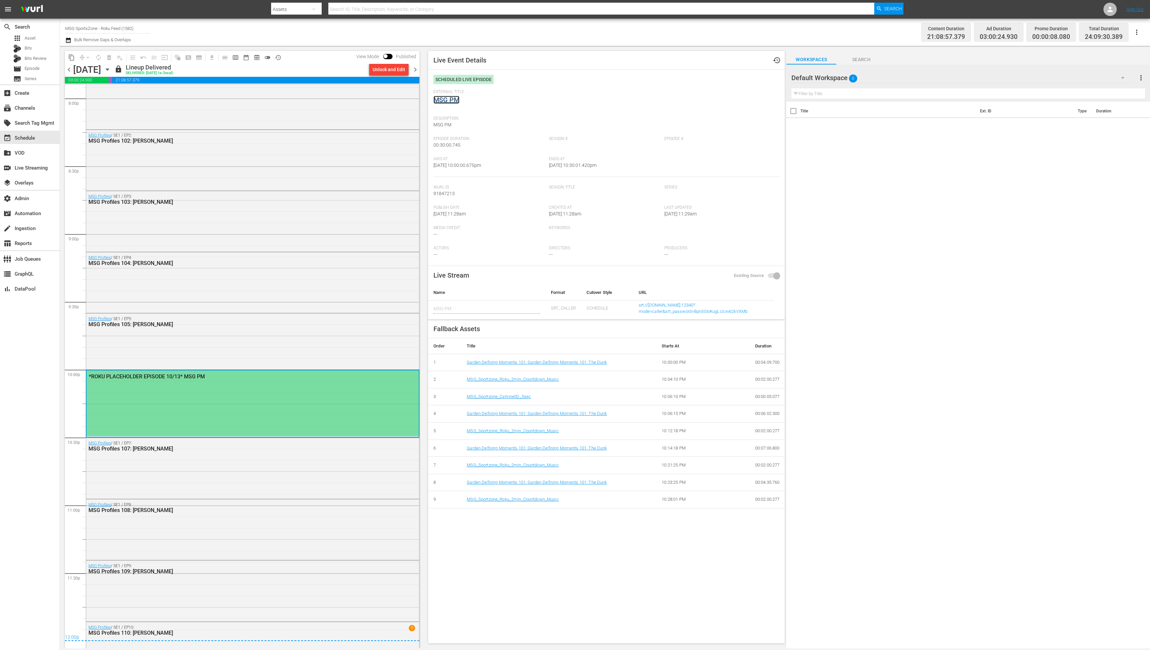
click at [437, 101] on link "MSG PM" at bounding box center [446, 100] width 26 height 8
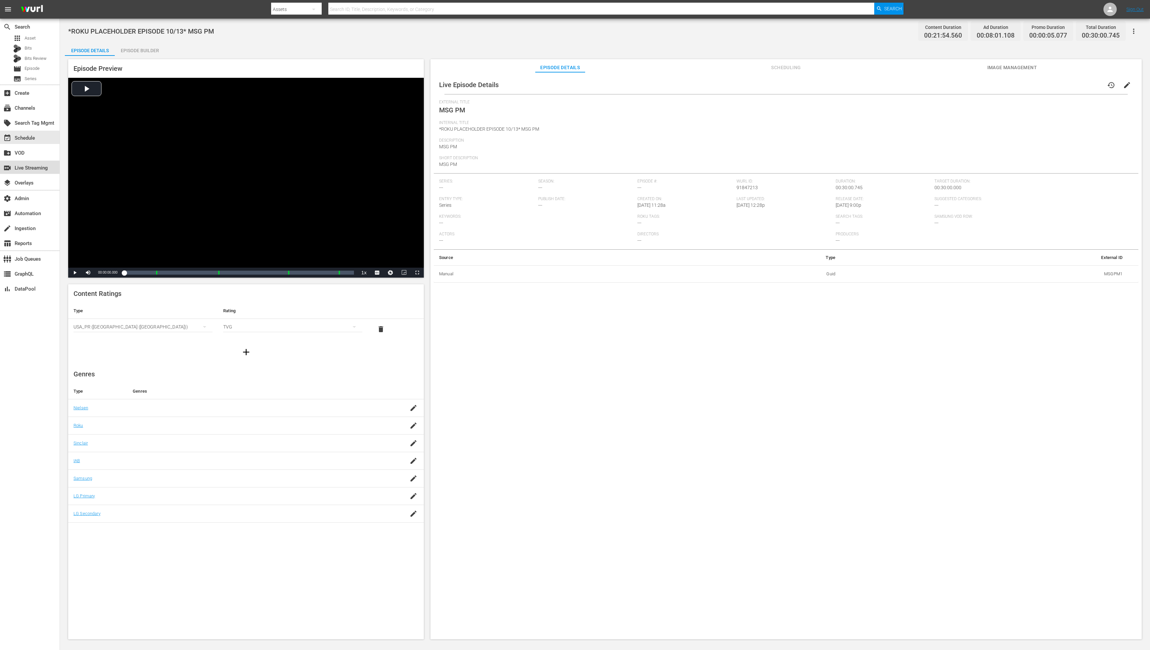
click at [22, 169] on div "switch_video Live Streaming" at bounding box center [18, 167] width 37 height 6
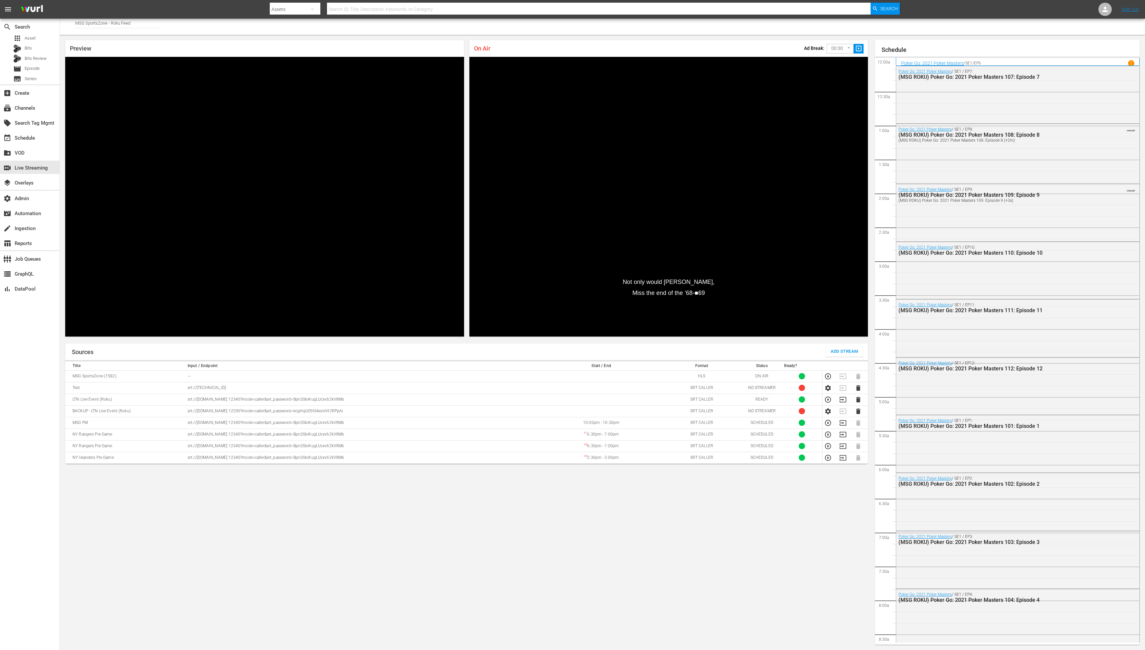
scroll to position [1062, 0]
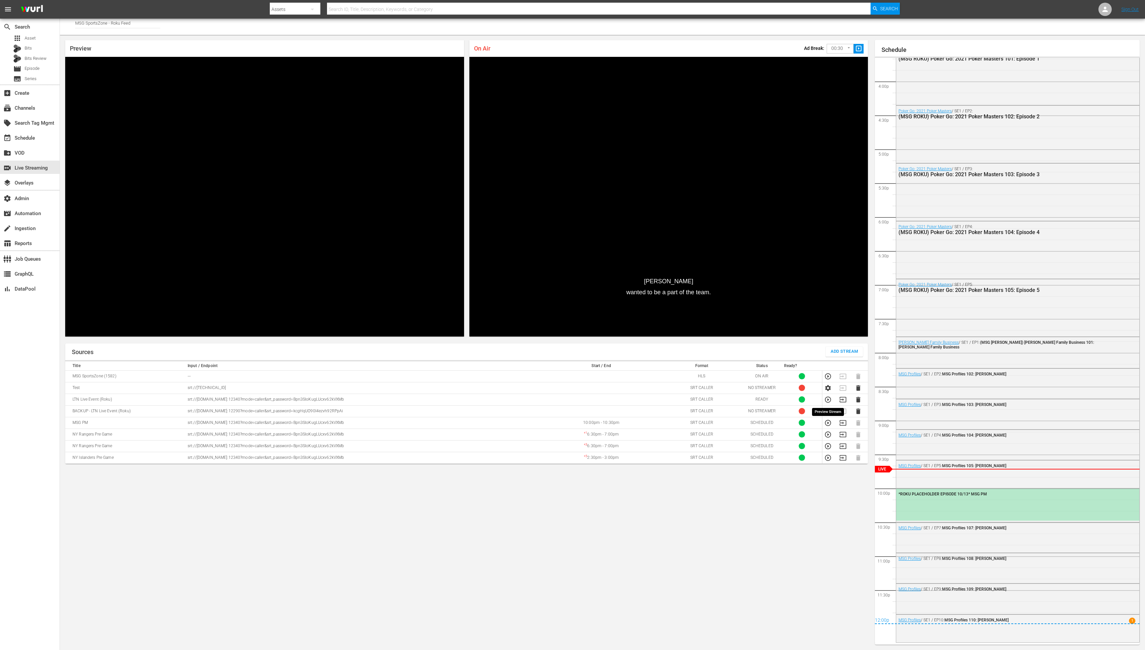
click at [827, 401] on icon "button" at bounding box center [827, 399] width 7 height 7
click at [85, 332] on span "Video Player" at bounding box center [85, 332] width 0 height 0
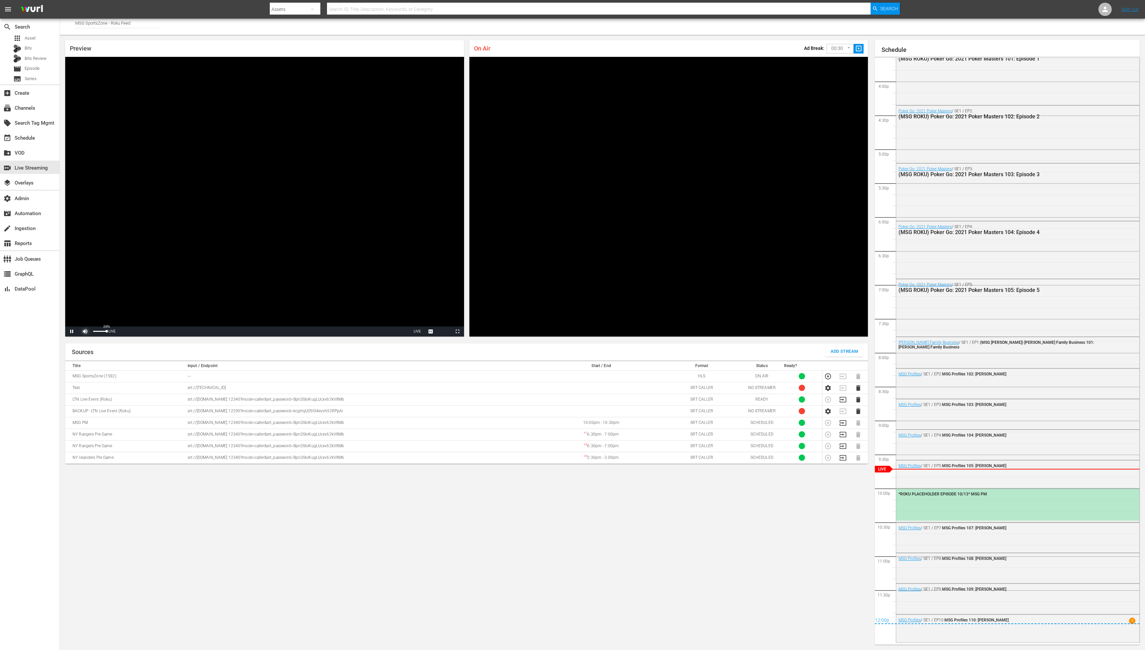
click at [85, 332] on span "Video Player" at bounding box center [85, 332] width 0 height 0
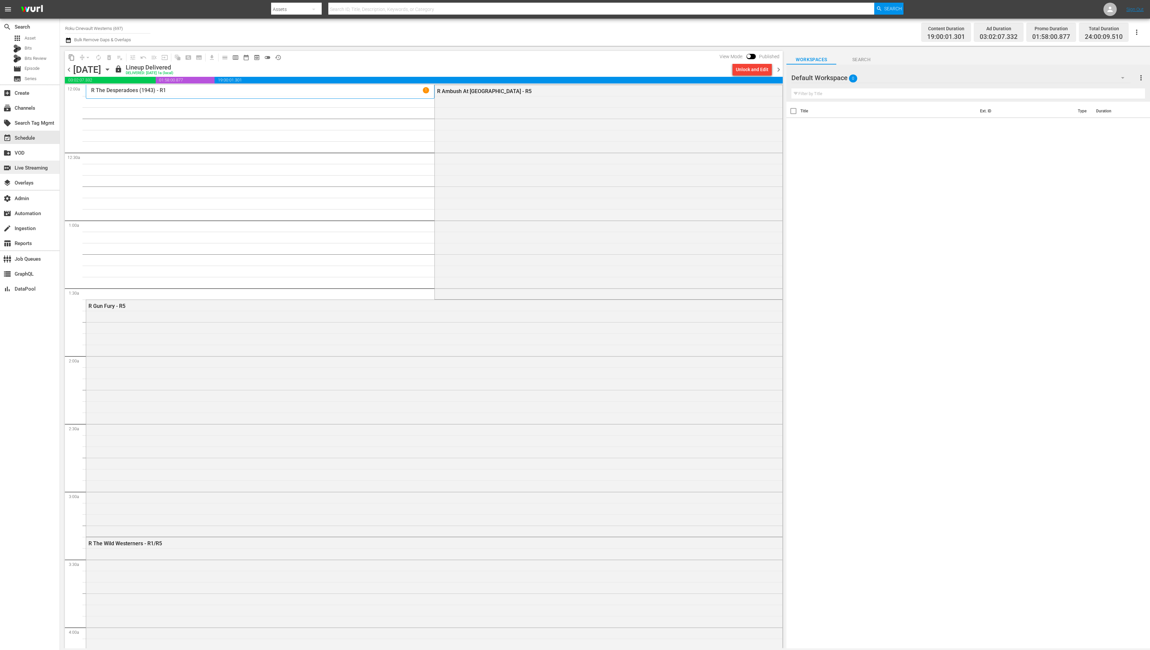
click at [37, 168] on div "switch_video Live Streaming" at bounding box center [18, 167] width 37 height 6
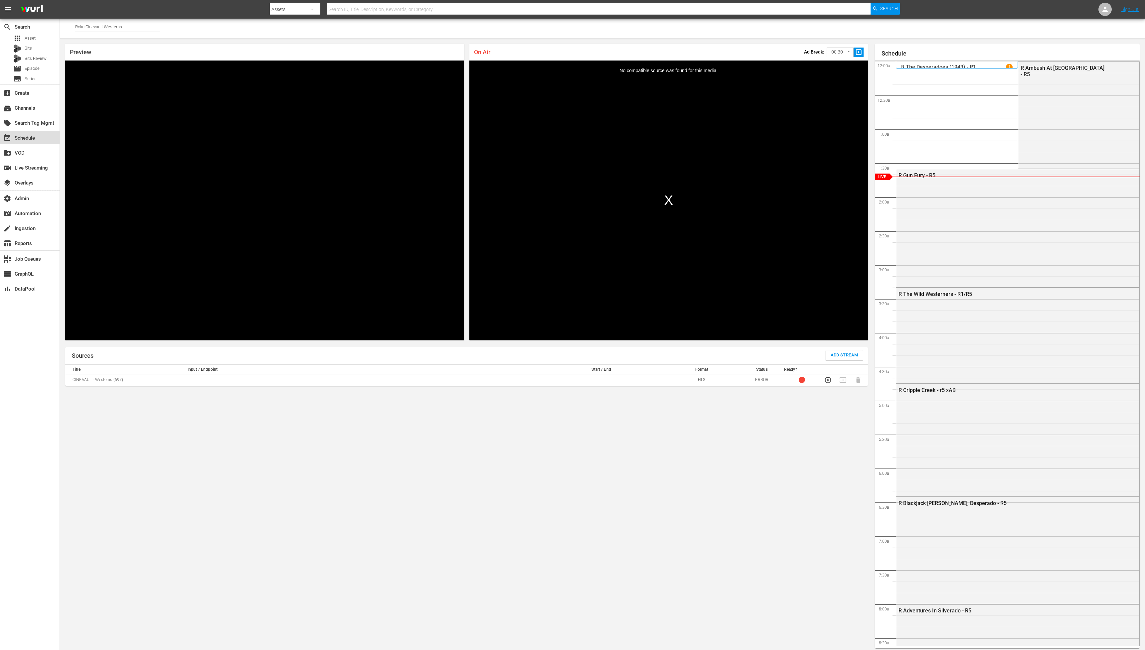
click at [33, 138] on div "event_available Schedule" at bounding box center [18, 137] width 37 height 6
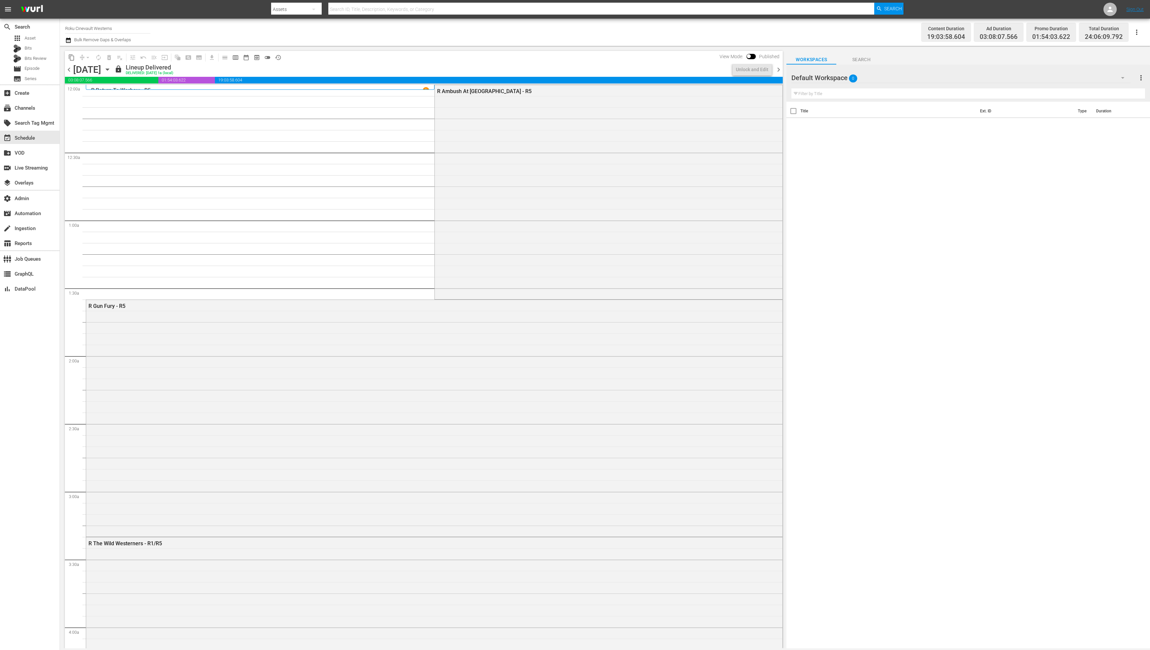
click at [86, 30] on input "Roku Cinevault Westerns" at bounding box center [107, 28] width 85 height 16
click at [87, 30] on input "Roku Cinevault Westerns" at bounding box center [107, 28] width 85 height 16
type input "a"
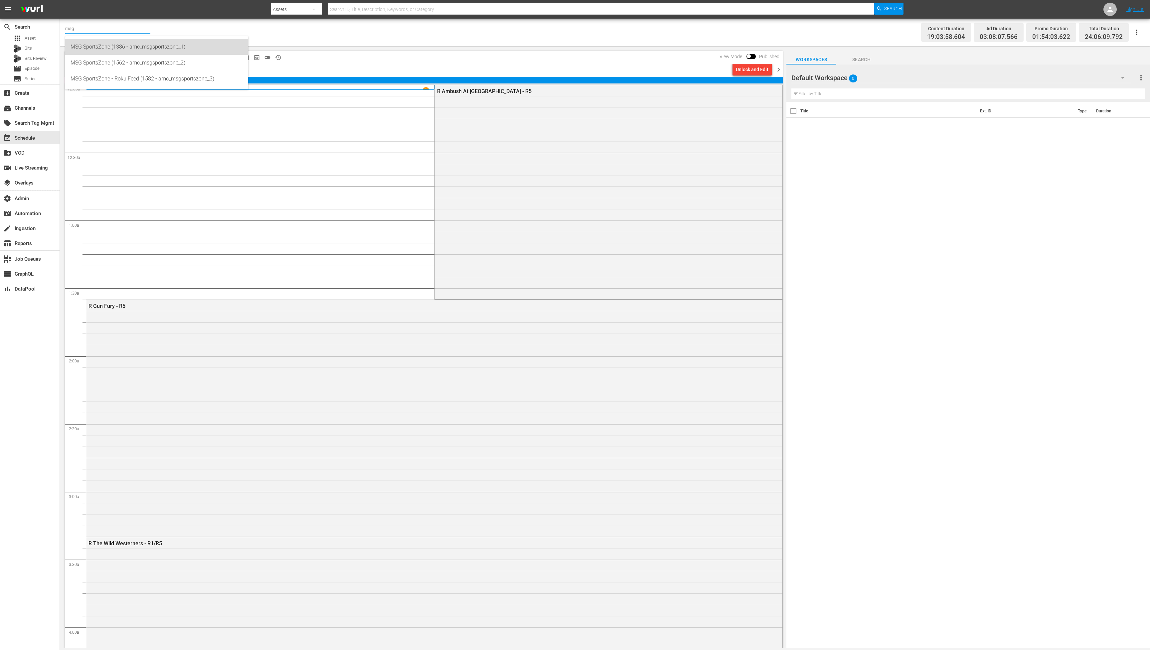
click at [110, 44] on div "MSG SportsZone (1386 - amc_msgsportszone_1)" at bounding box center [157, 47] width 172 height 16
type input "MSG SportsZone (1386 - amc_msgsportszone_1)"
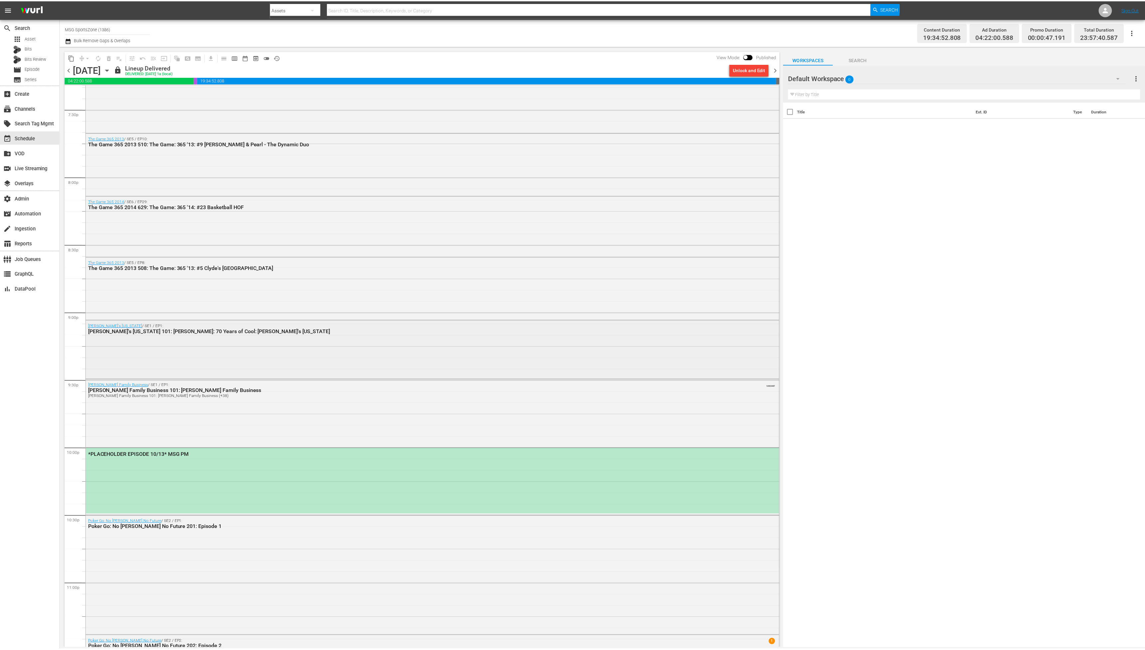
scroll to position [2730, 0]
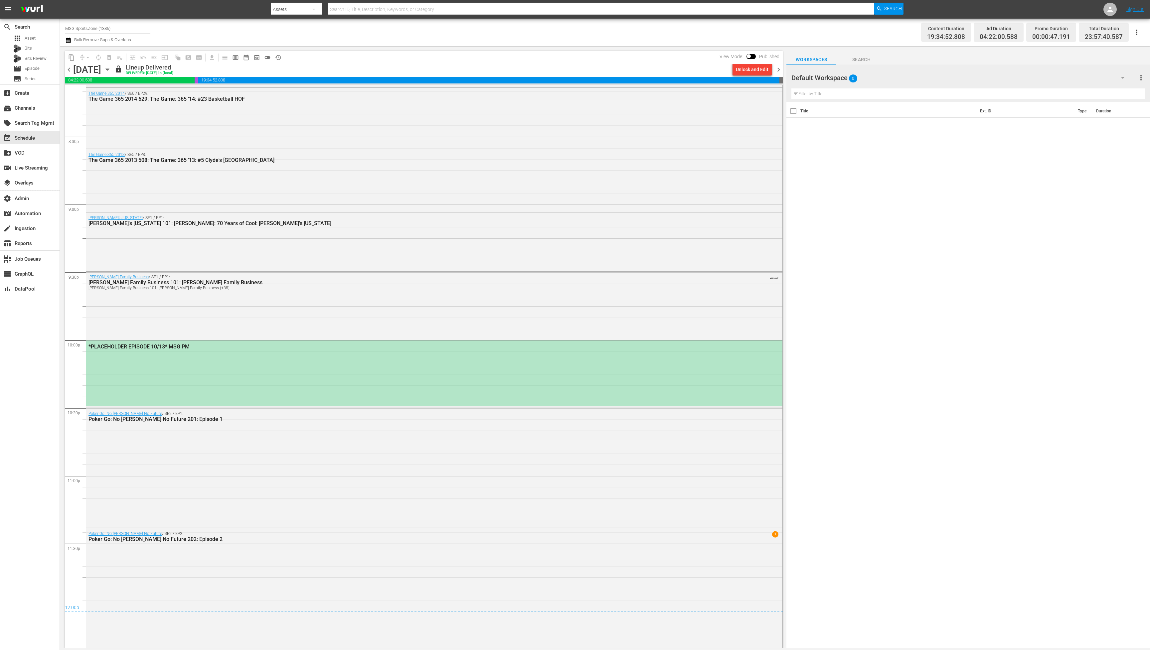
click at [242, 387] on div "*PLACEHOLDER EPISODE 10/13* MSG PM" at bounding box center [434, 374] width 696 height 66
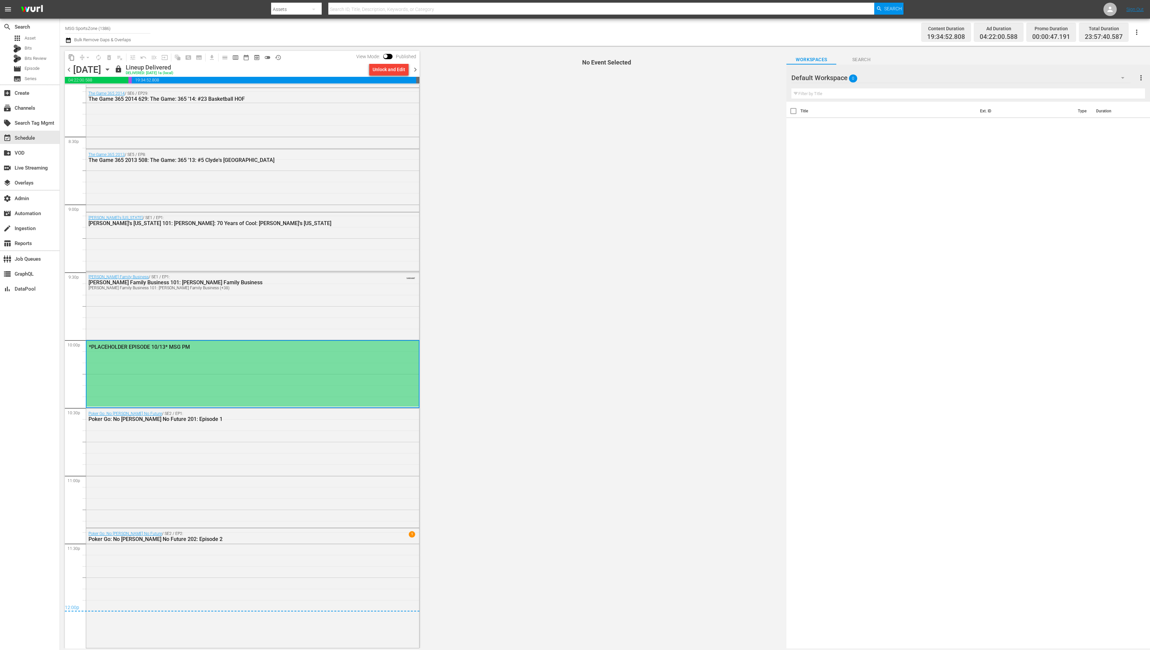
click at [242, 387] on div "*PLACEHOLDER EPISODE 10/13* MSG PM" at bounding box center [252, 374] width 332 height 66
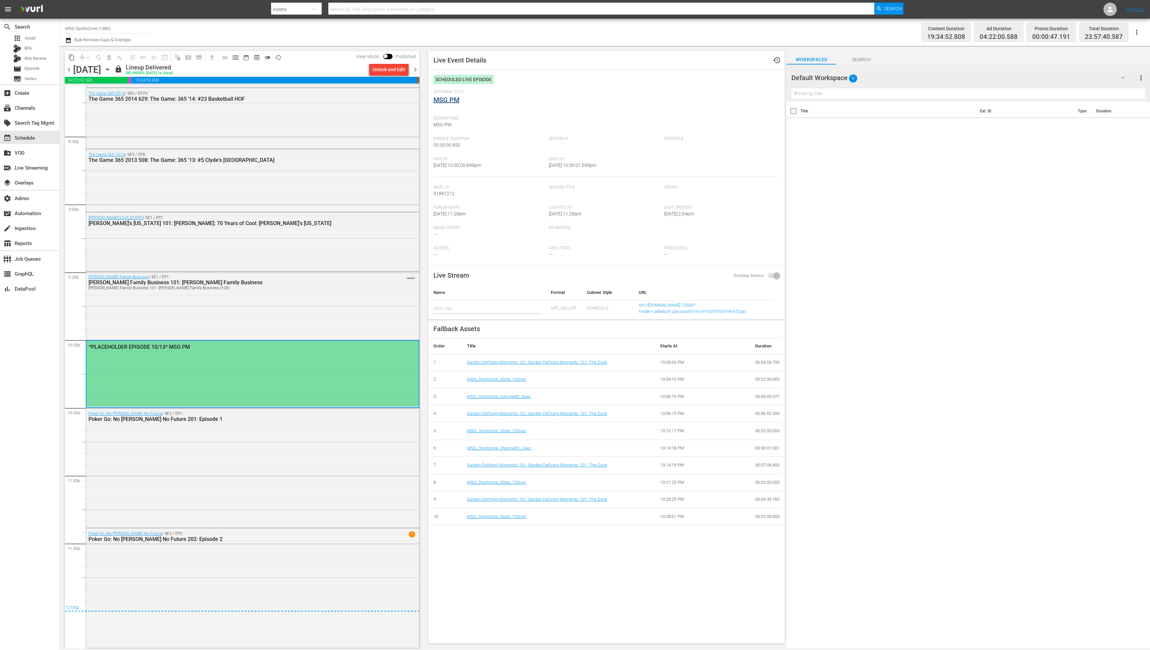
click at [450, 103] on div "External Title MSG PM" at bounding box center [606, 100] width 346 height 23
click at [450, 102] on link "MSG PM" at bounding box center [446, 100] width 26 height 8
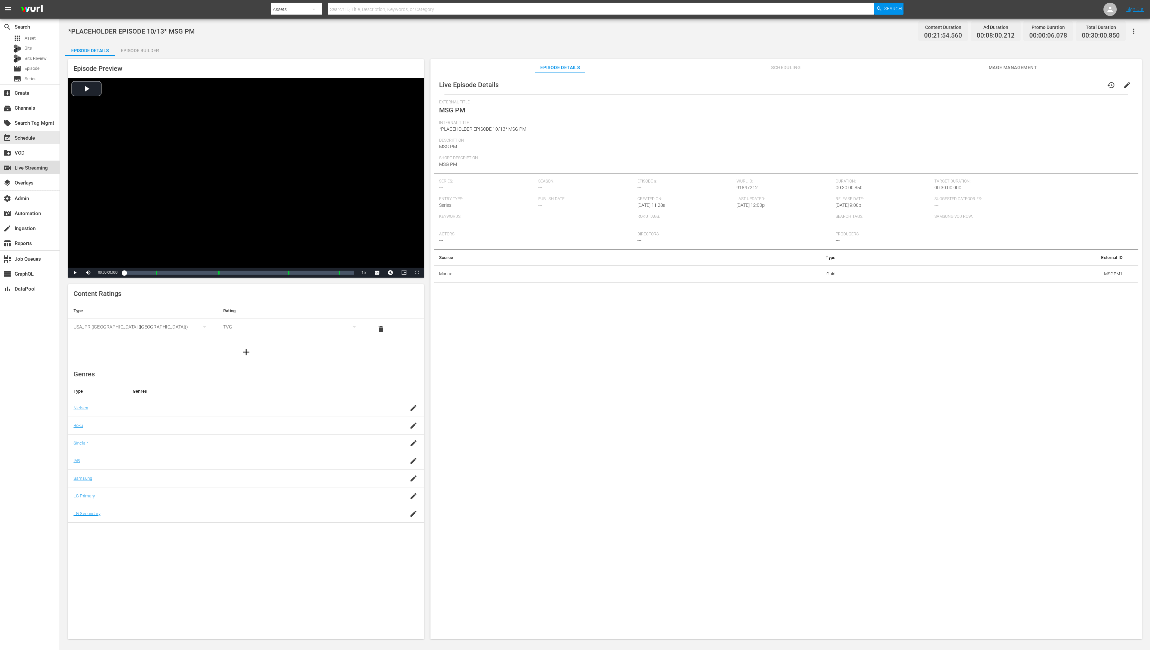
click at [34, 165] on div "switch_video Live Streaming" at bounding box center [18, 167] width 37 height 6
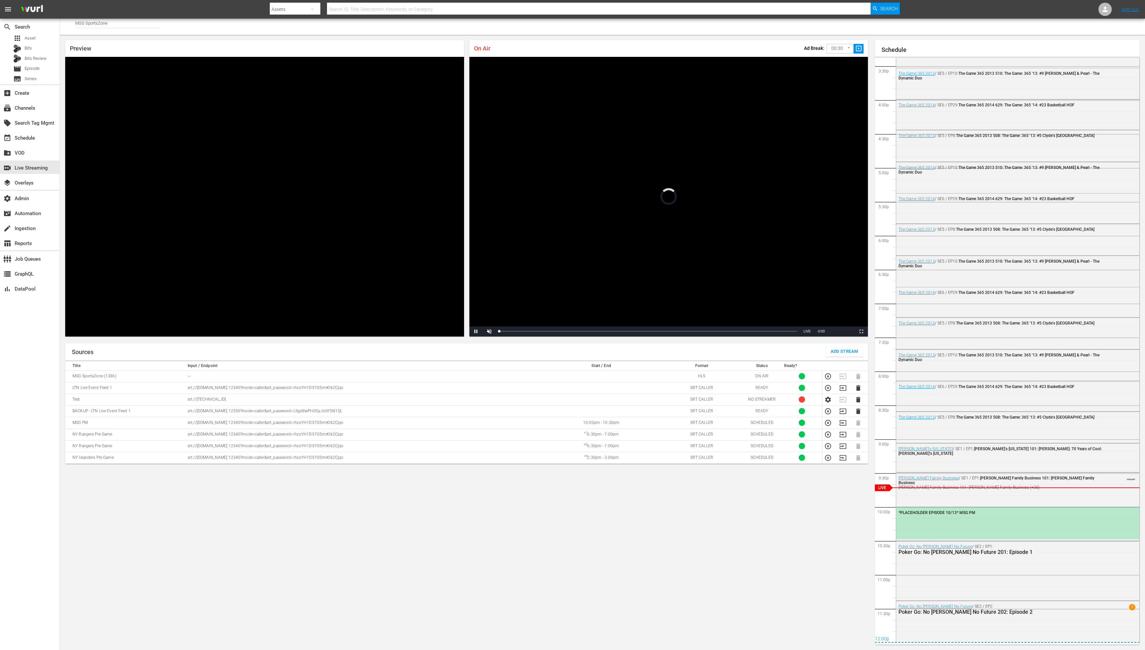
scroll to position [1062, 0]
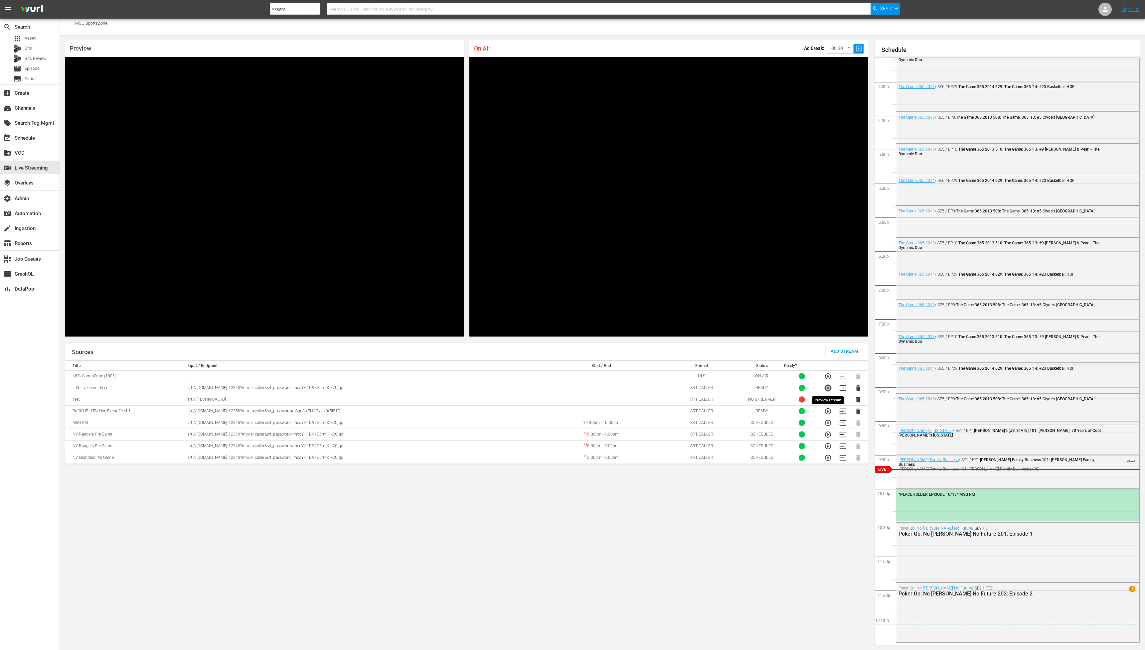
click at [829, 386] on icon "button" at bounding box center [827, 387] width 7 height 7
click at [85, 332] on span "Video Player" at bounding box center [85, 332] width 0 height 0
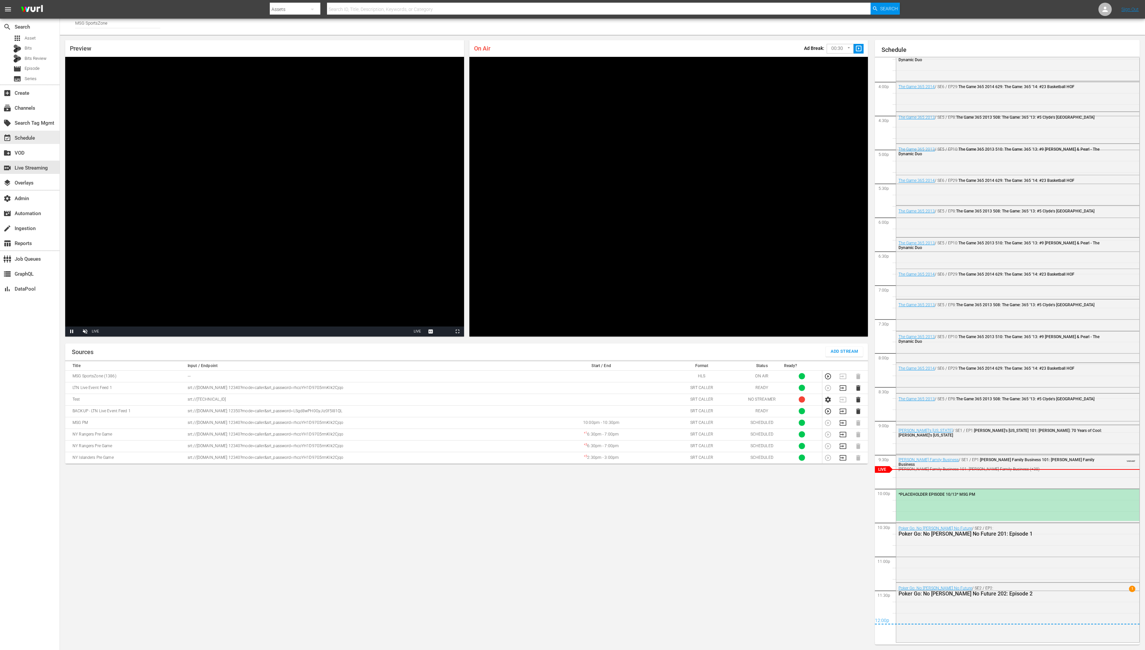
click at [30, 139] on div "event_available Schedule" at bounding box center [18, 137] width 37 height 6
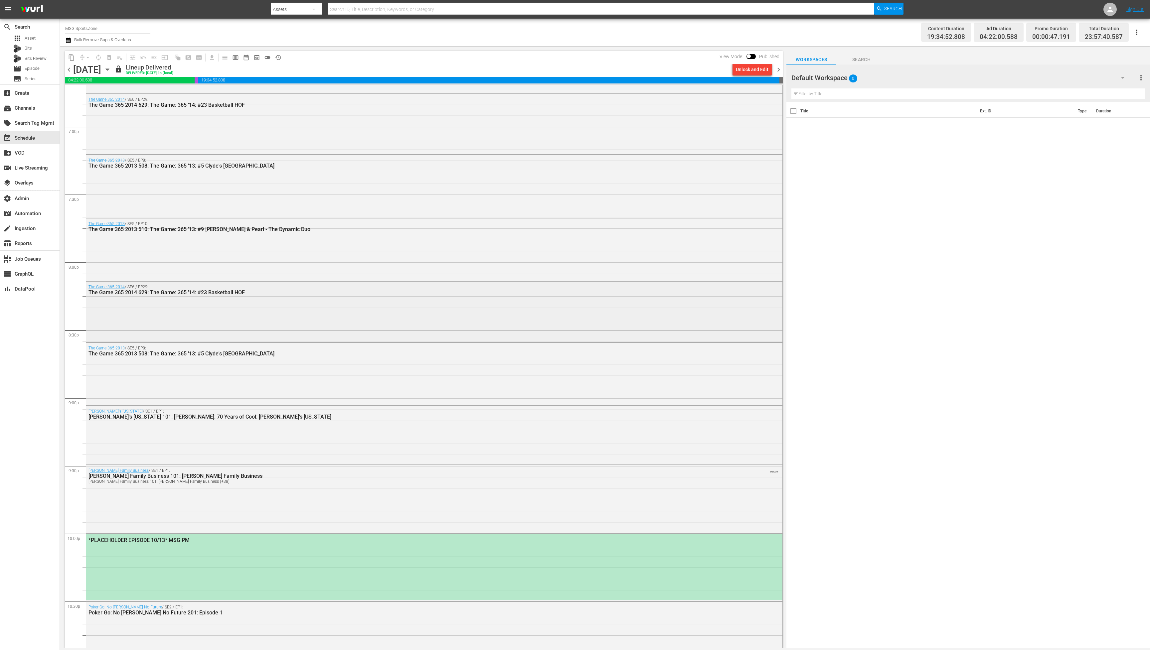
scroll to position [2536, 0]
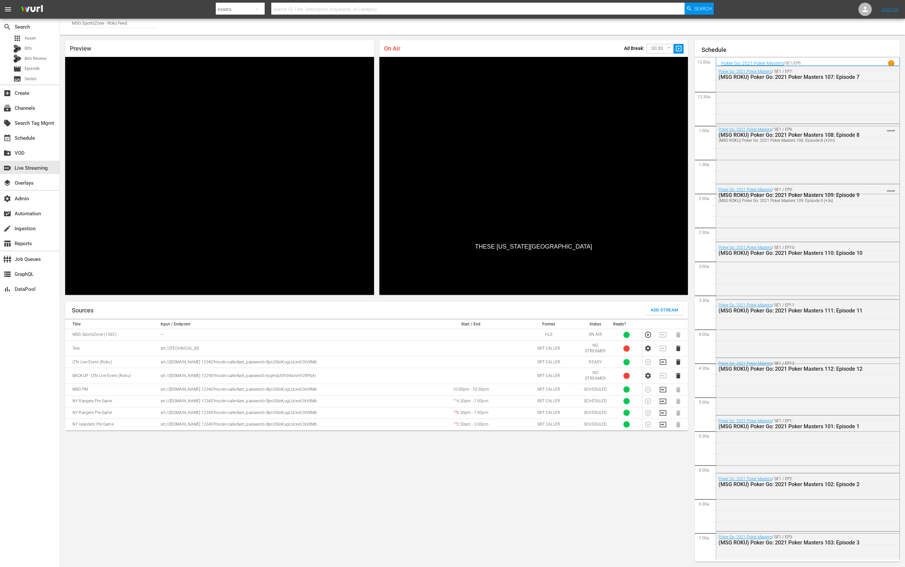
scroll to position [1145, 0]
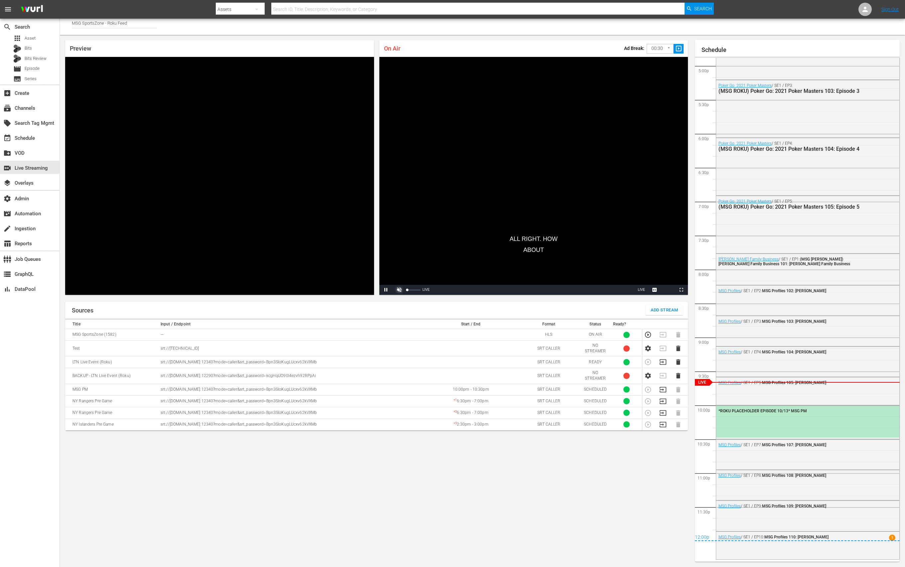
click at [399, 290] on span "Video Player" at bounding box center [399, 290] width 0 height 0
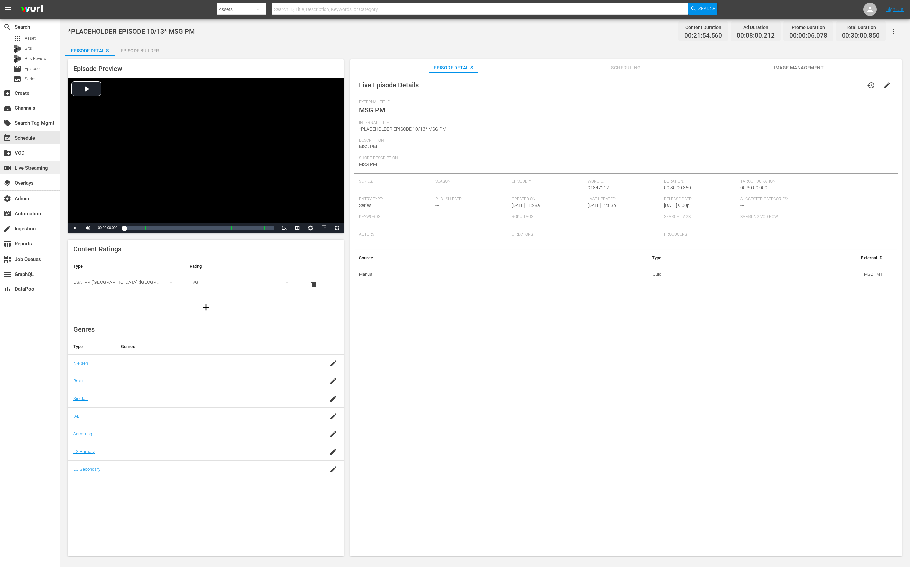
click at [25, 169] on div "switch_video Live Streaming" at bounding box center [18, 167] width 37 height 6
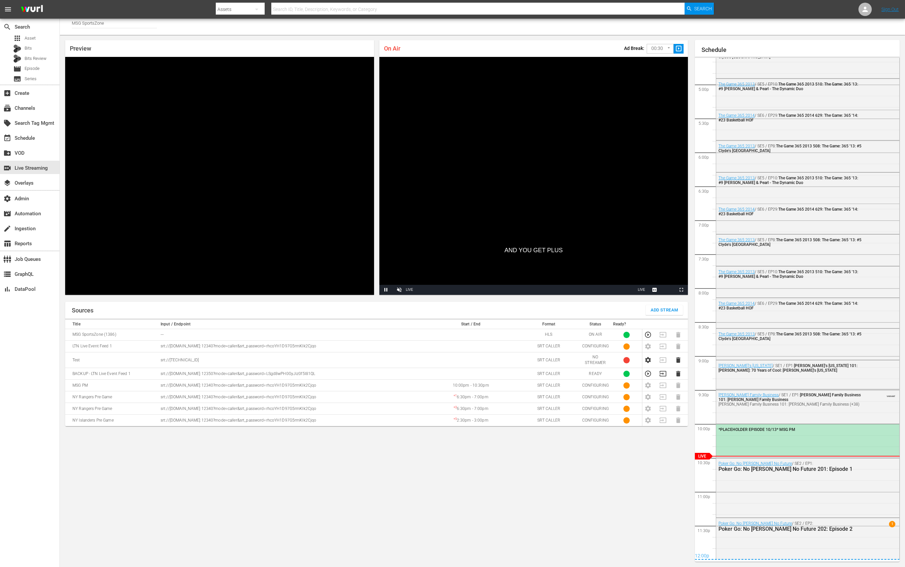
scroll to position [1145, 0]
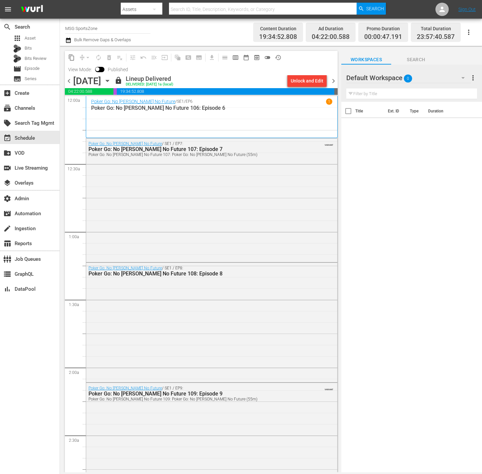
scroll to position [2536, 0]
